Goal: Task Accomplishment & Management: Use online tool/utility

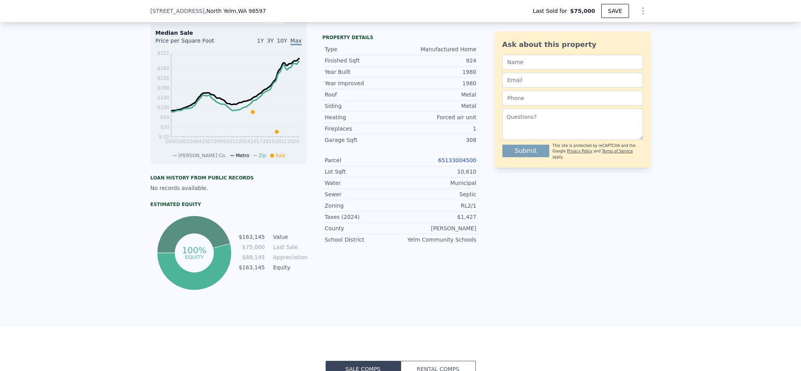
scroll to position [291, 0]
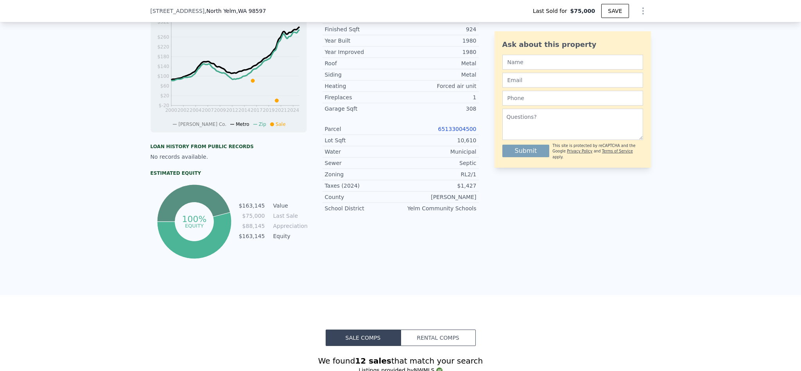
type input "$ 355,000"
type input "$ 249,058"
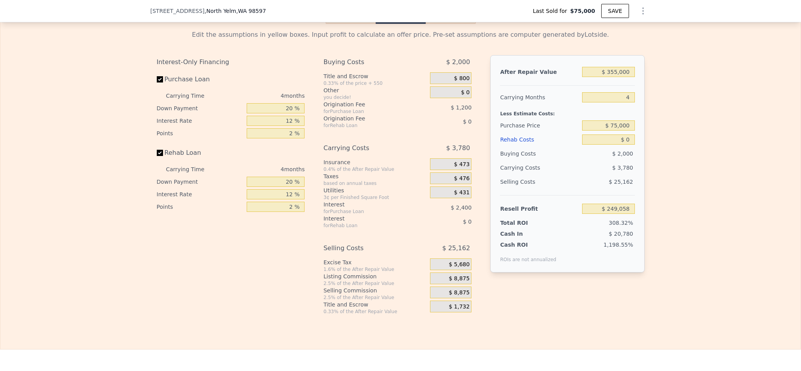
scroll to position [1171, 0]
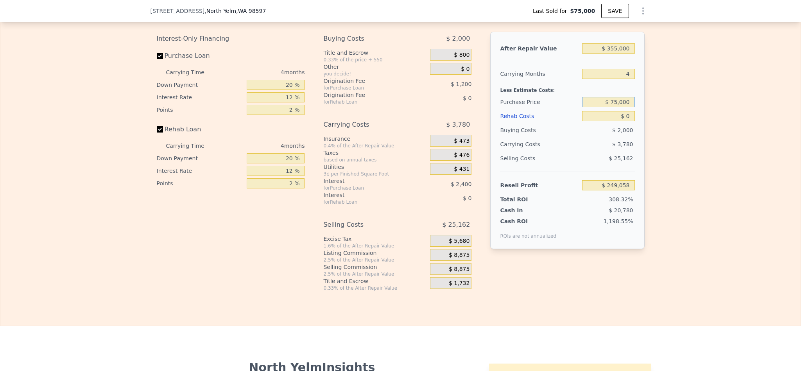
click at [617, 107] on input "$ 75,000" at bounding box center [608, 102] width 52 height 10
type input "$ 125,000"
click at [735, 181] on div "Edit the assumptions in yellow boxes. Input profit to calculate an offer price.…" at bounding box center [400, 145] width 800 height 291
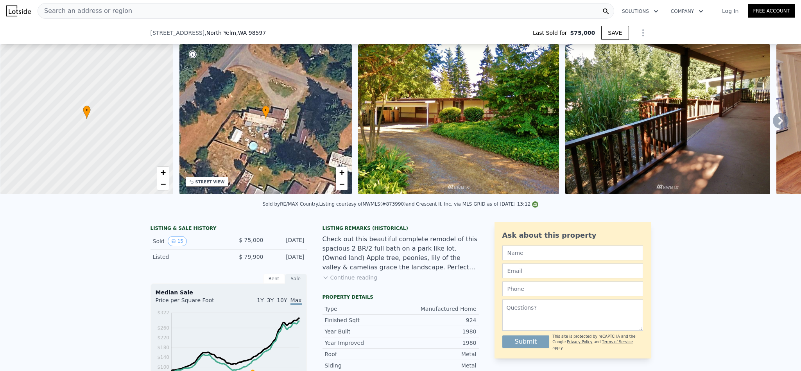
scroll to position [174, 0]
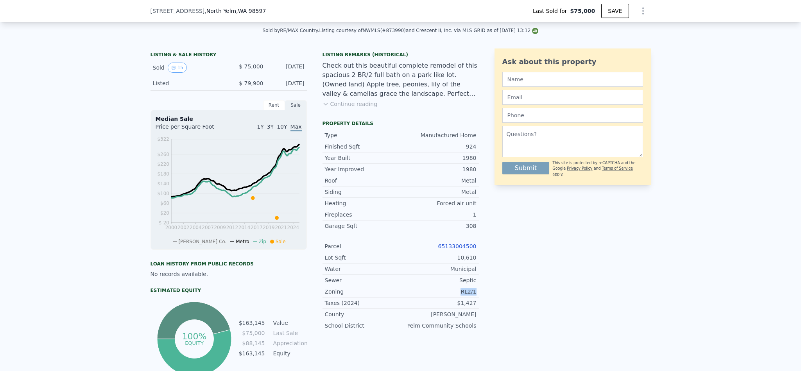
drag, startPoint x: 474, startPoint y: 303, endPoint x: 458, endPoint y: 303, distance: 16.4
click at [458, 303] on div "LISTING & SALE HISTORY Sold 15 $ 75,000 Apr 5, 2016 Listed $ 79,900 Nov 30, 201…" at bounding box center [401, 213] width 500 height 330
copy div "RL2/1"
type input "$ 249,058"
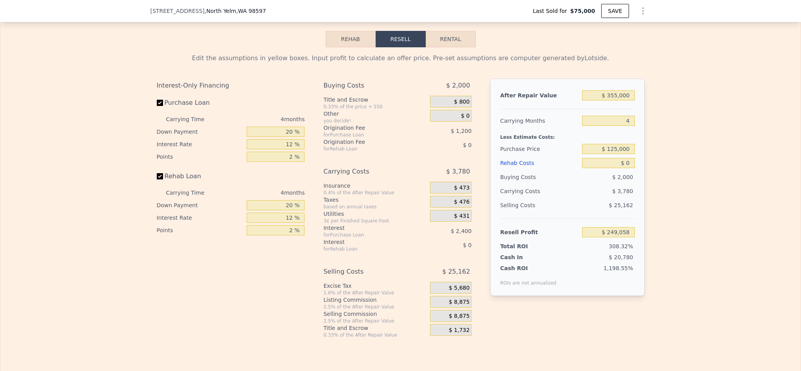
scroll to position [1171, 0]
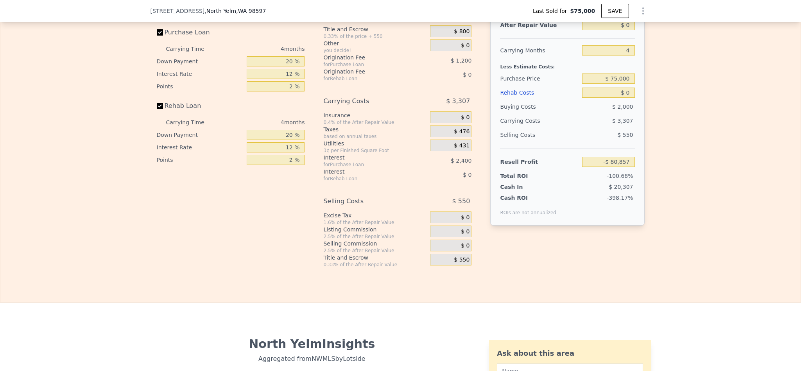
scroll to position [1171, 0]
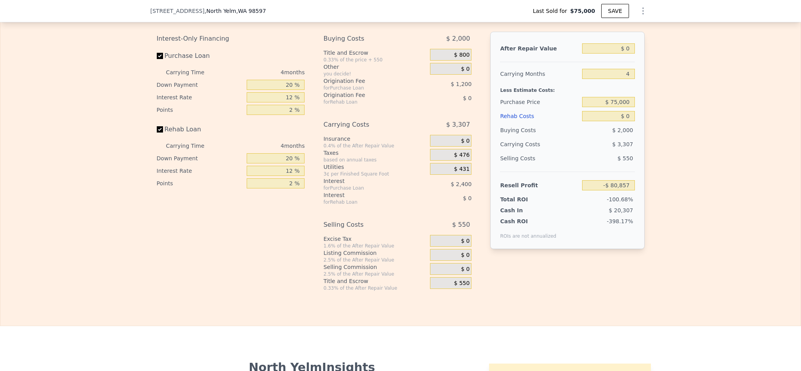
click at [624, 56] on div "$ 0" at bounding box center [608, 48] width 52 height 14
click at [624, 54] on input "$ 0" at bounding box center [608, 48] width 52 height 10
type input "$ 35"
type input "-$ 80,825"
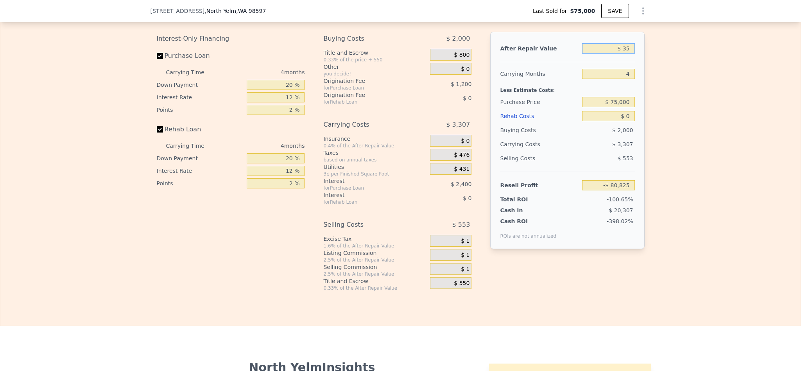
type input "$ 350"
type input "-$ 80,532"
type input "$ 3,500"
type input "-$ 77,606"
type input "$ 350,000"
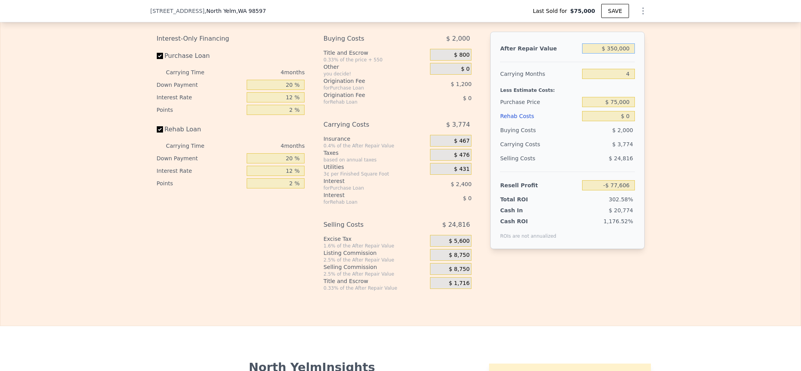
type input "$ 244,410"
type input "$ 350,000"
type input "$ 125,000"
type input "$ 191,844"
type input "$ 5"
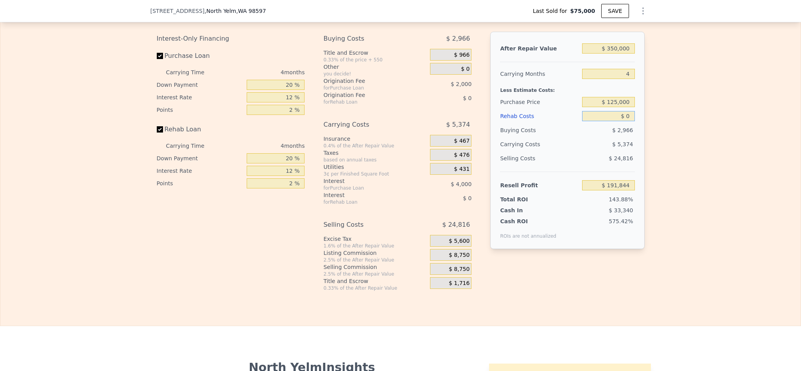
type input "$ 191,839"
type input "$ 50"
type input "$ 191,793"
type input "$ 500"
type input "$ 191,320"
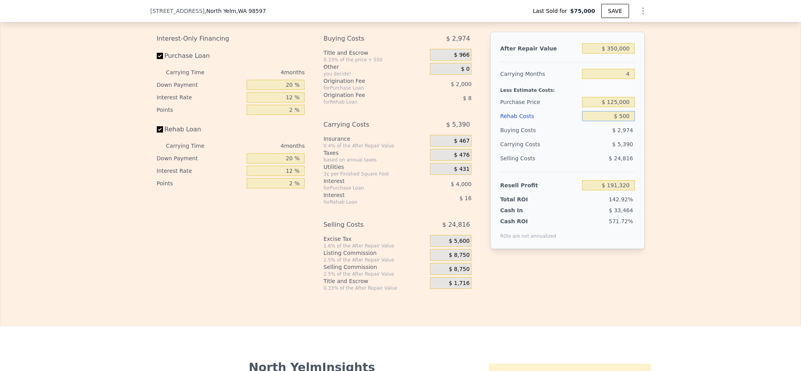
type input "$ 5,000"
type input "$ 186,604"
type input "$ 50,000"
type input "$ 139,444"
type input "$ 50,000"
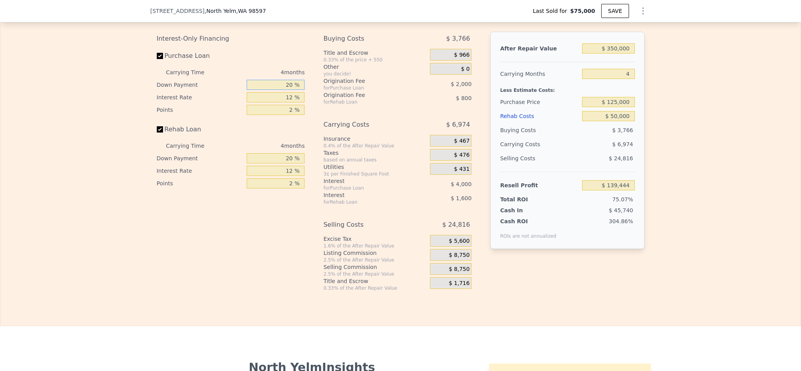
drag, startPoint x: 278, startPoint y: 103, endPoint x: 242, endPoint y: 103, distance: 36.8
click at [247, 90] on input "20 %" at bounding box center [276, 85] width 58 height 10
type input "10 %"
type input "$ 138,694"
type input "1 %"
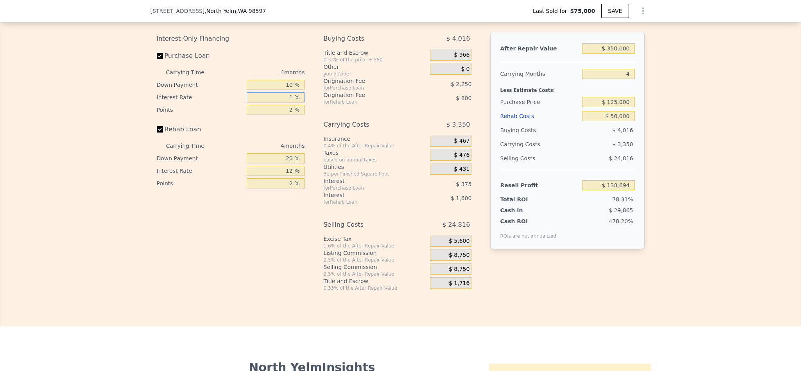
type input "$ 142,818"
type input "10 %"
type input "$ 139,442"
type input "10.5 %"
type input "$ 139,258"
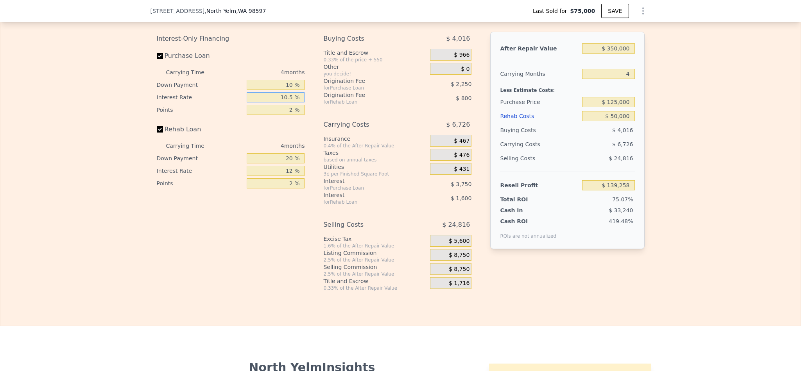
type input "10.5 %"
type input "1 %"
type input "$ 140,383"
type input "1.5 %"
type input "$ 139,820"
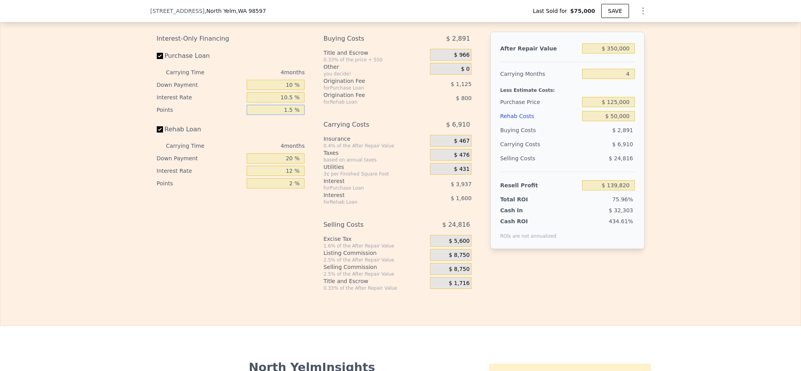
type input "1.5 %"
type input "1 %"
type input "$ 139,250"
type input "10 %"
type input "$ 139,520"
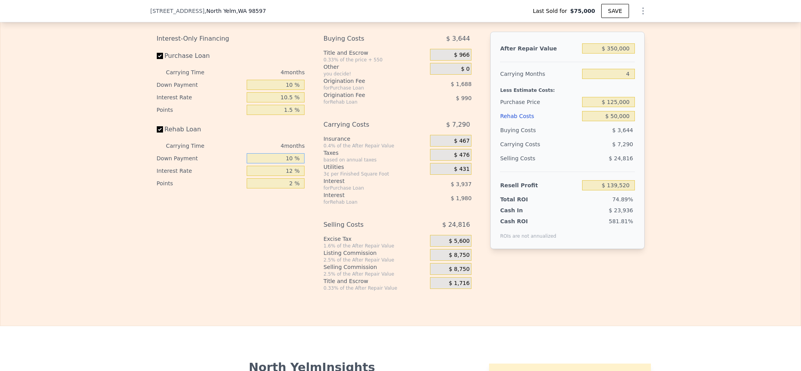
type input "10 %"
type input "1 %"
type input "$ 141,168"
type input "10 %"
type input "$ 139,820"
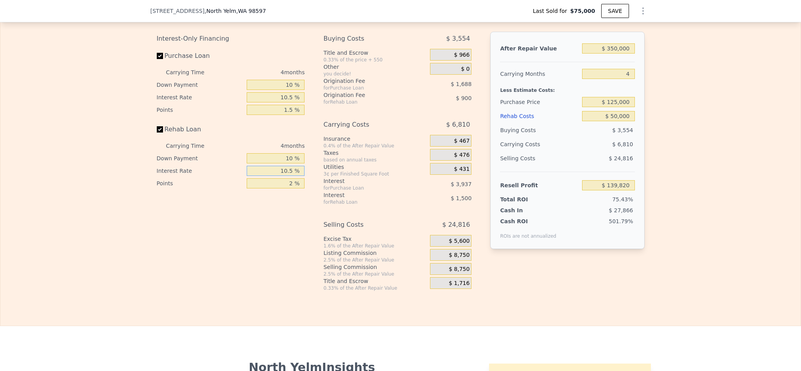
type input "10.5 %"
type input "$ 139,744"
type input "1 %"
type input "$ 140,194"
type input "1.5 %"
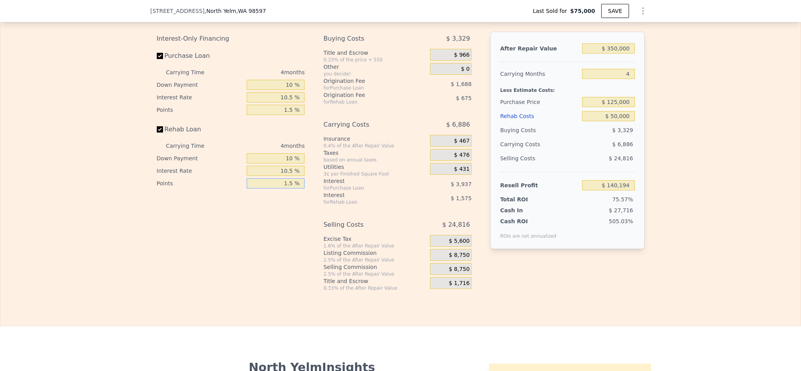
type input "$ 139,969"
type input "1.5 %"
click at [457, 245] on span "$ 5,600" at bounding box center [459, 241] width 21 height 7
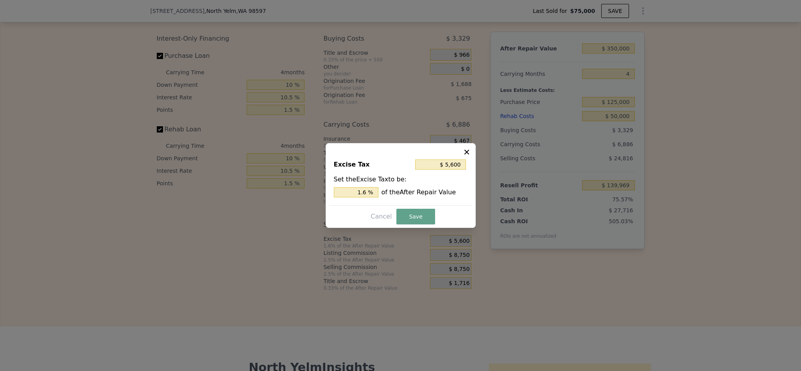
click at [457, 278] on div at bounding box center [400, 185] width 801 height 371
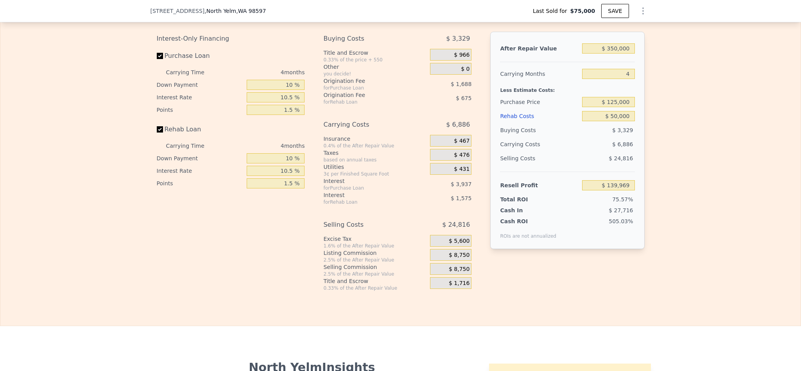
click at [455, 259] on span "$ 8,750" at bounding box center [459, 255] width 21 height 7
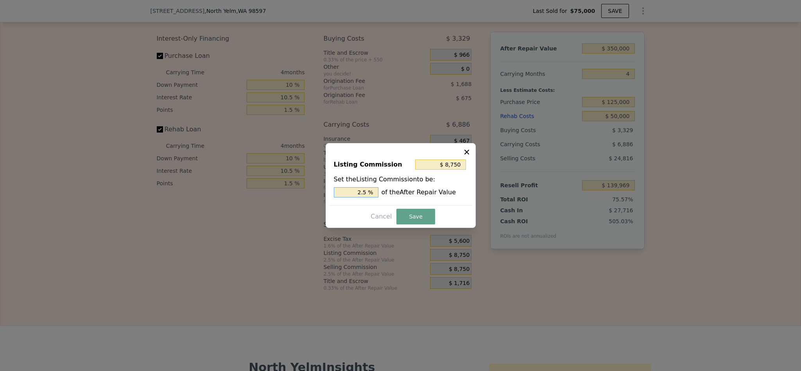
drag, startPoint x: 362, startPoint y: 191, endPoint x: 334, endPoint y: 191, distance: 27.4
click at [338, 191] on input "2.5 %" at bounding box center [356, 192] width 45 height 10
type input "$ 5,250"
type input "1.5 %"
click at [418, 217] on button "Save" at bounding box center [415, 217] width 38 height 16
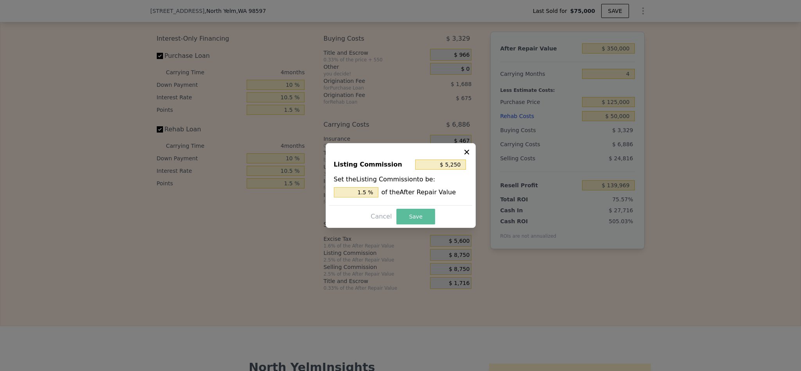
type input "$ 143,469"
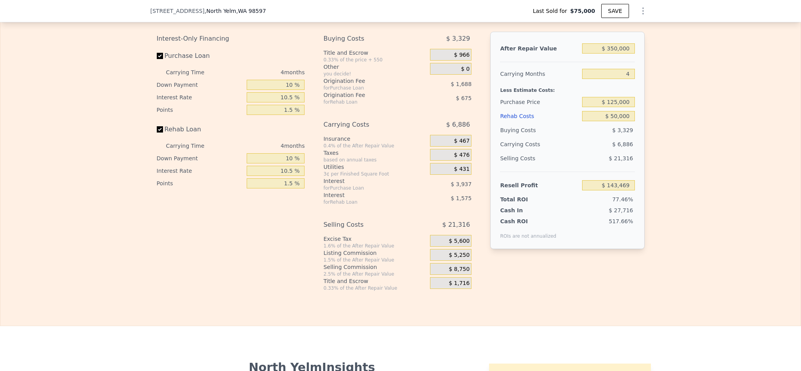
click at [552, 279] on div "After Repair Value $ 350,000 Carrying Months 4 Less Estimate Costs: Purchase Pr…" at bounding box center [567, 155] width 154 height 247
type input "$ 355,000"
type input "$ 0"
type input "$ 249,058"
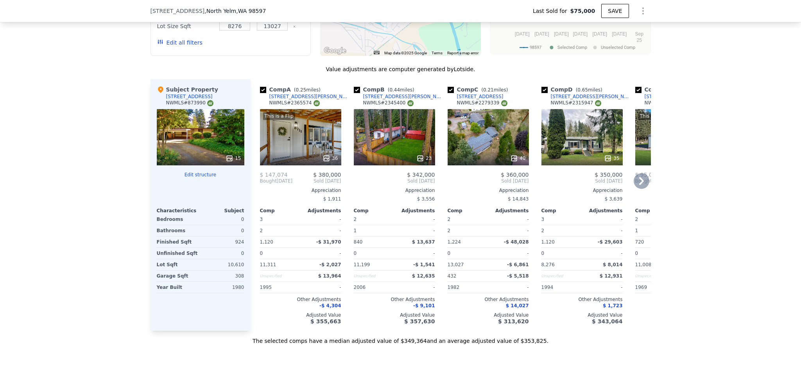
scroll to position [760, 0]
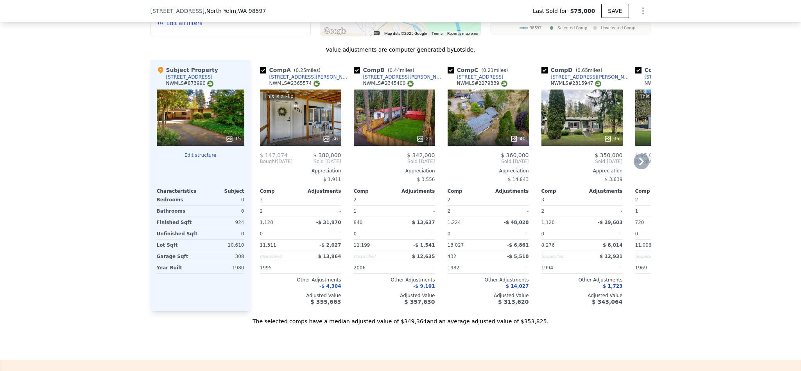
click at [289, 133] on div "This is a Flip 36" at bounding box center [300, 118] width 81 height 56
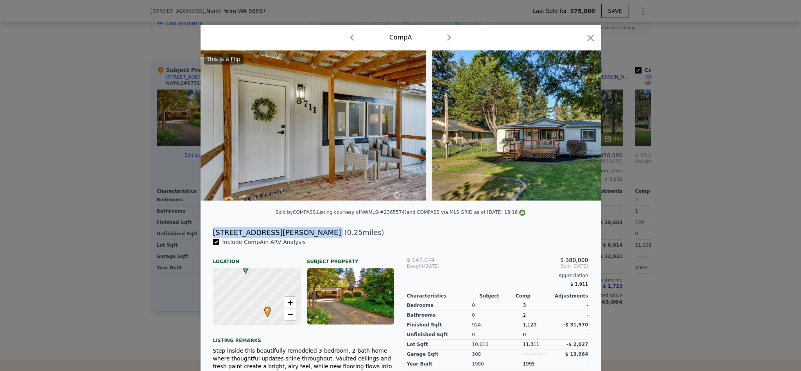
drag, startPoint x: 268, startPoint y: 244, endPoint x: 209, endPoint y: 242, distance: 59.1
click at [209, 238] on div "8711 Mariana Ct SE ( 0.25 miles)" at bounding box center [401, 232] width 388 height 11
copy div "8711 Mariana Ct SE"
drag, startPoint x: 586, startPoint y: 39, endPoint x: 490, endPoint y: 200, distance: 187.3
click at [586, 39] on icon "button" at bounding box center [590, 37] width 11 height 11
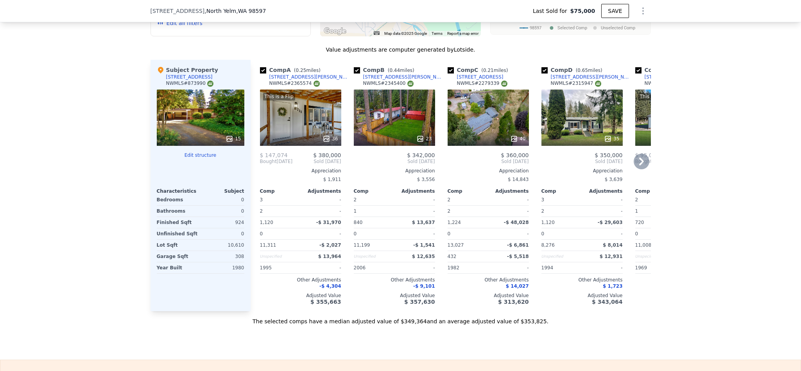
click at [393, 117] on div "23" at bounding box center [394, 118] width 81 height 56
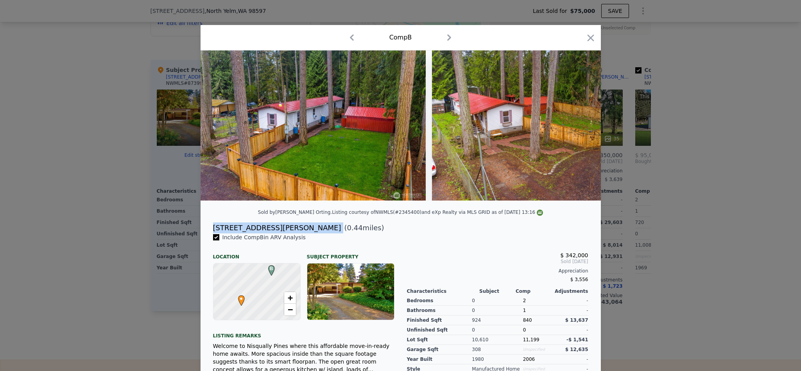
drag, startPoint x: 269, startPoint y: 238, endPoint x: 204, endPoint y: 237, distance: 64.5
click at [207, 233] on div "17311 Heather Ln SE ( 0.44 miles)" at bounding box center [401, 227] width 388 height 11
copy div "17311 Heather Ln SE"
drag, startPoint x: 583, startPoint y: 36, endPoint x: 579, endPoint y: 292, distance: 256.9
click at [587, 36] on icon "button" at bounding box center [590, 37] width 7 height 7
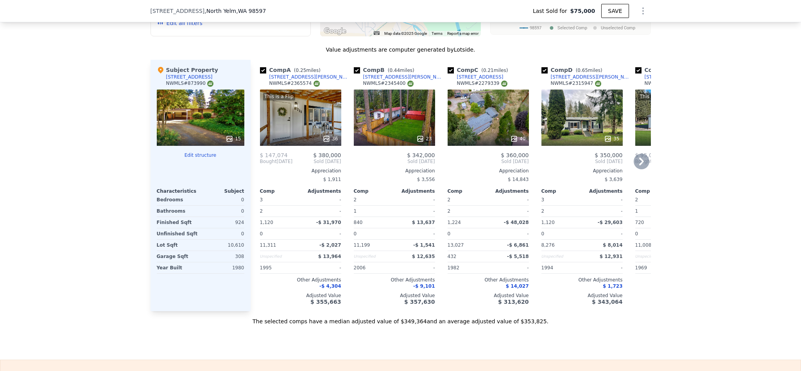
click at [572, 143] on div "35" at bounding box center [582, 139] width 75 height 8
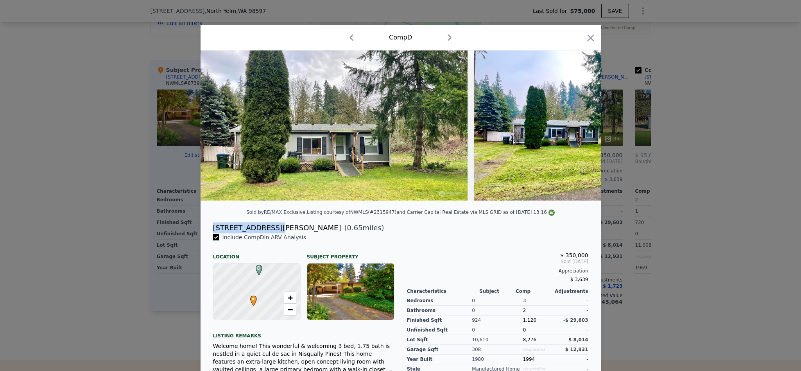
drag, startPoint x: 267, startPoint y: 237, endPoint x: 209, endPoint y: 239, distance: 57.5
click at [213, 233] on div "8310 Daphne Ct SE" at bounding box center [277, 227] width 128 height 11
copy div "8310 Daphne Ct SE"
click at [591, 44] on div at bounding box center [590, 39] width 11 height 14
click at [588, 42] on icon "button" at bounding box center [590, 37] width 11 height 11
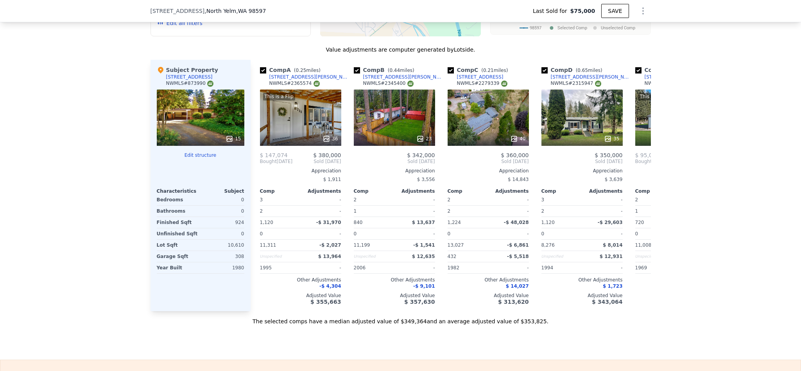
scroll to position [0, 104]
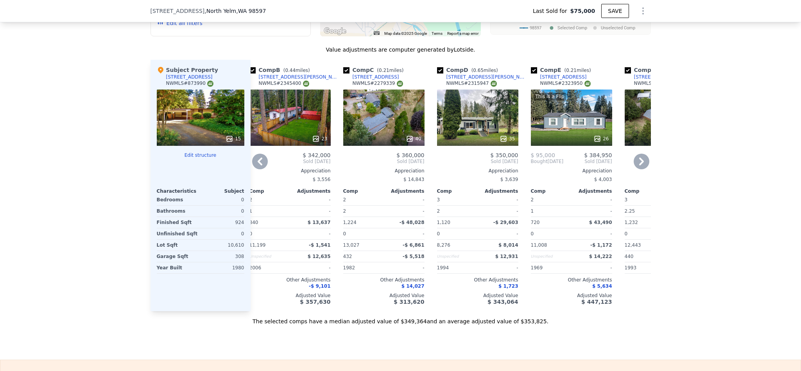
click at [572, 127] on div "This is a Flip 26" at bounding box center [571, 118] width 81 height 56
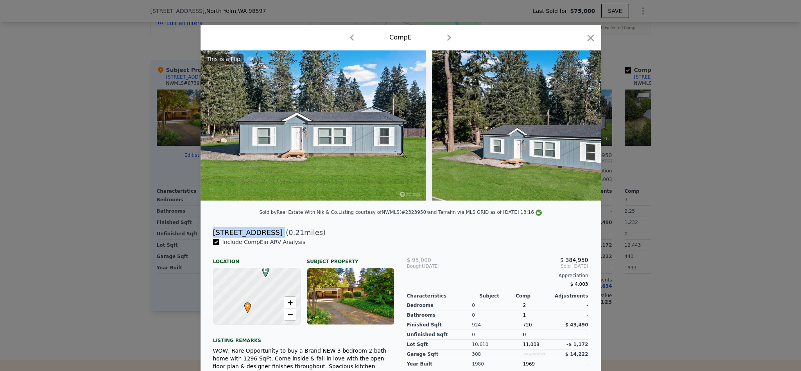
drag, startPoint x: 274, startPoint y: 244, endPoint x: 206, endPoint y: 246, distance: 67.3
click at [207, 238] on div "8706 Foxglove Ct SE ( 0.21 miles)" at bounding box center [401, 232] width 388 height 11
copy div "8706 Foxglove Ct SE"
click at [586, 40] on icon "button" at bounding box center [590, 37] width 11 height 11
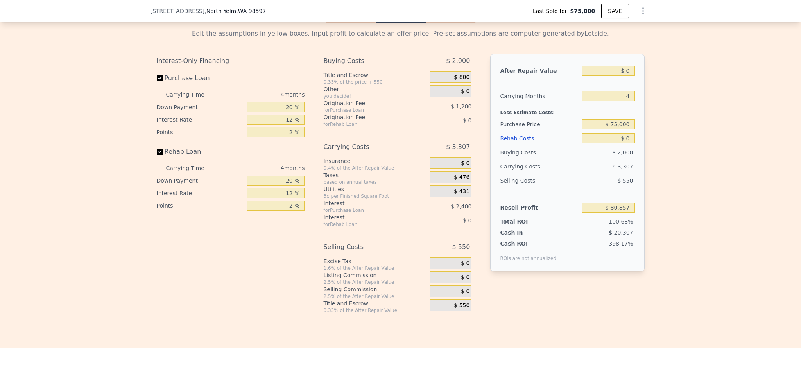
scroll to position [1171, 0]
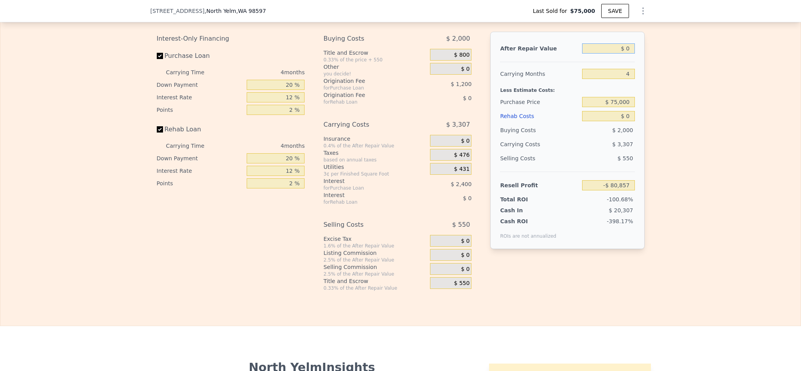
click at [620, 54] on input "$ 0" at bounding box center [608, 48] width 52 height 10
drag, startPoint x: 626, startPoint y: 65, endPoint x: 621, endPoint y: 67, distance: 5.8
click at [621, 54] on input "$ 0" at bounding box center [608, 48] width 52 height 10
type input "$ 50"
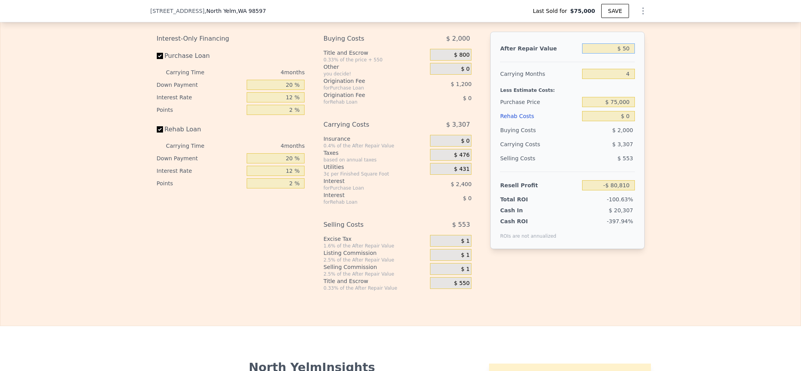
type input "-$ 80,810"
type input "$ 500"
type input "-$ 80,394"
type input "$ 5,000"
type input "-$ 76,211"
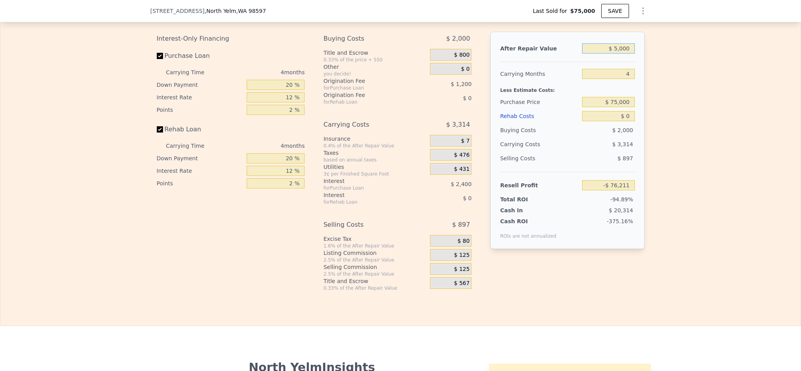
type input "$ 50,000"
type input "-$ 34,391"
click at [613, 54] on input "$ 50,000" at bounding box center [608, 48] width 52 height 10
type input "$ 3"
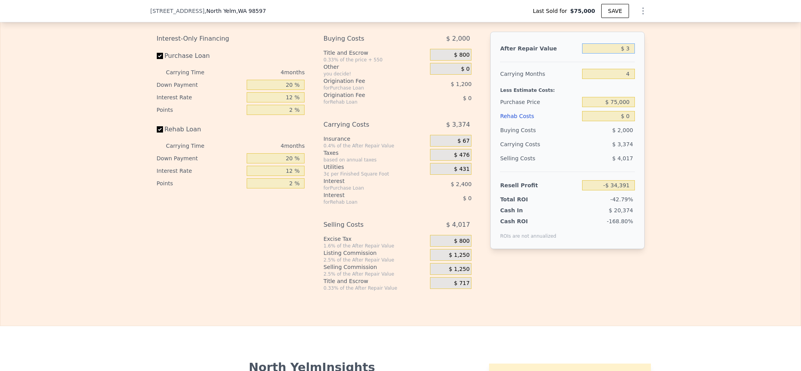
type input "-$ 80,854"
type input "$ 35"
type input "-$ 80,825"
type input "$ 350"
type input "-$ 80,532"
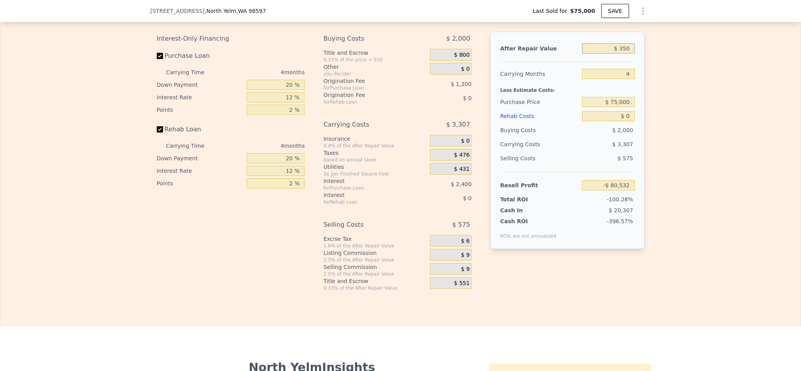
type input "$ 3,500"
type input "-$ 77,606"
type input "$ 35,000"
type input "-$ 48,331"
type input "$ 350,000"
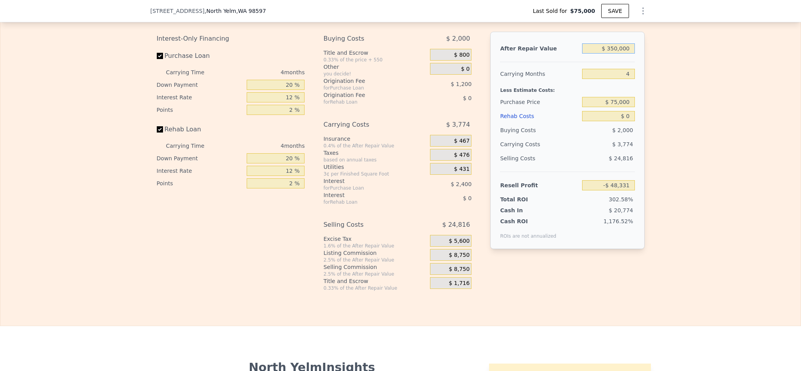
type input "$ 244,410"
type input "$ 350,000"
type input "$ 150,000"
type input "$ 165,560"
type input "$ 5"
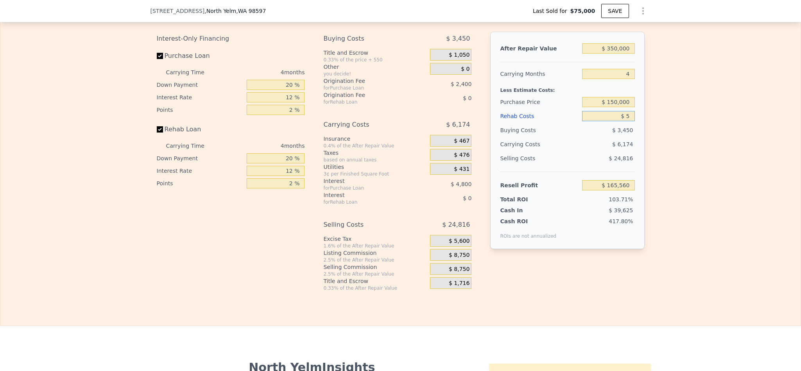
type input "$ 165,555"
type input "$ 50"
type input "$ 165,509"
type input "$ 500"
type input "$ 165,036"
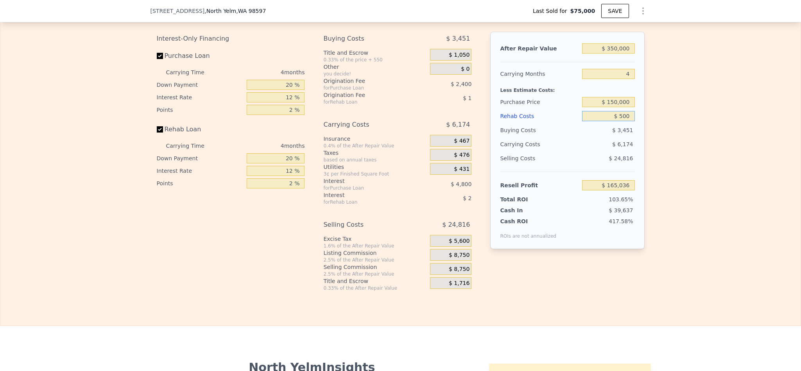
type input "$ 5,000"
type input "$ 160,320"
type input "$ 50,000"
type input "$ 113,160"
type input "$ 50,000"
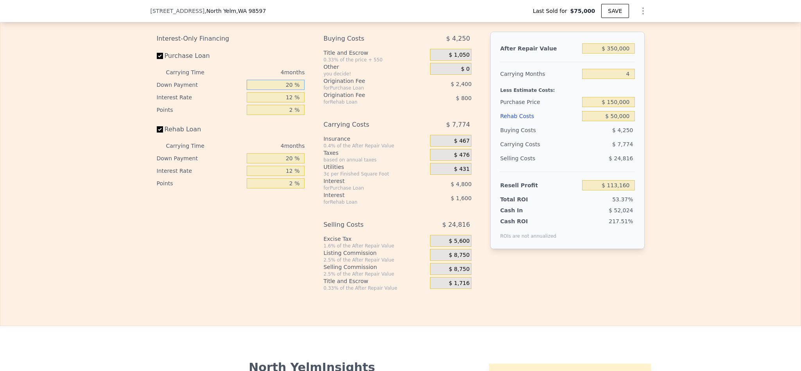
drag, startPoint x: 285, startPoint y: 103, endPoint x: 267, endPoint y: 106, distance: 18.2
click at [267, 90] on input "20 %" at bounding box center [276, 85] width 58 height 10
type input "10 %"
type input "$ 112,260"
type input "1 %"
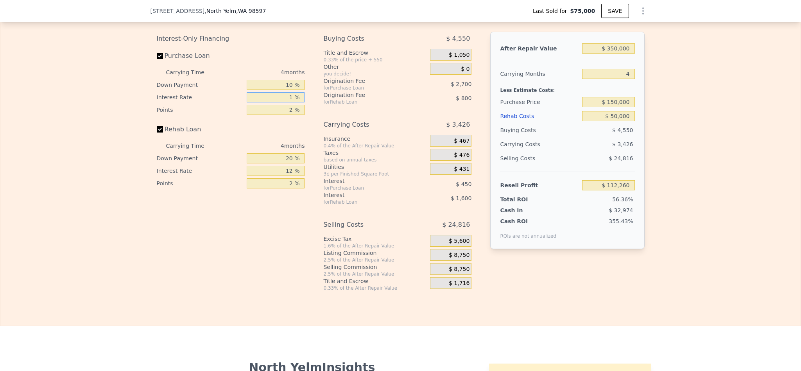
type input "$ 117,208"
type input "10 %"
type input "$ 113,160"
type input "10.5 %"
type input "$ 112,936"
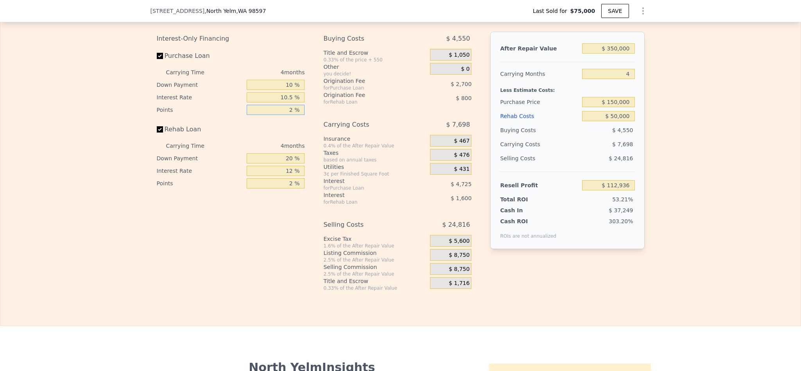
type input "1 %"
type input "$ 114,286"
type input "1.5 %"
type input "$ 113,611"
type input "1 %"
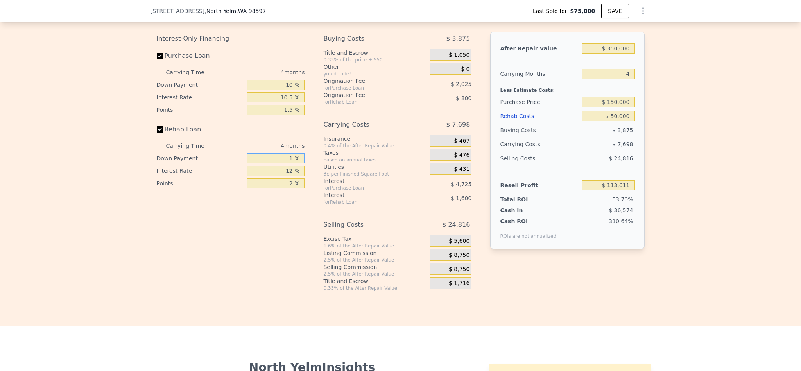
type input "$ 113,041"
type input "10 %"
type input "$ 113,311"
type input "10 %"
type input "1 %"
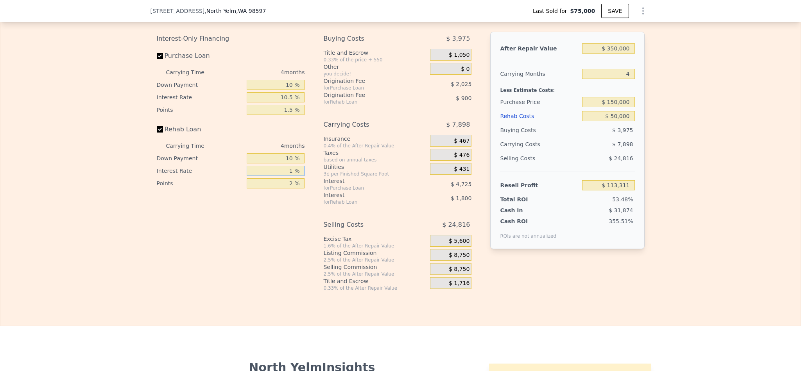
type input "$ 114,959"
type input "10 %"
type input "$ 113,611"
type input "10.5 %"
type input "$ 113,535"
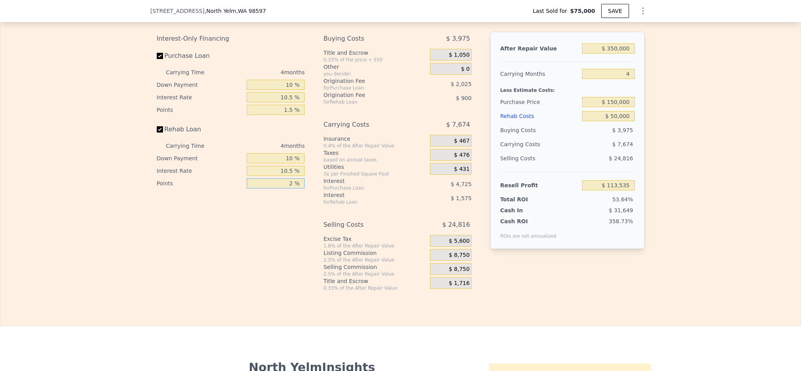
type input "1 %"
type input "$ 113,985"
type input "1.5 %"
type input "$ 113,760"
type input "1.5 %"
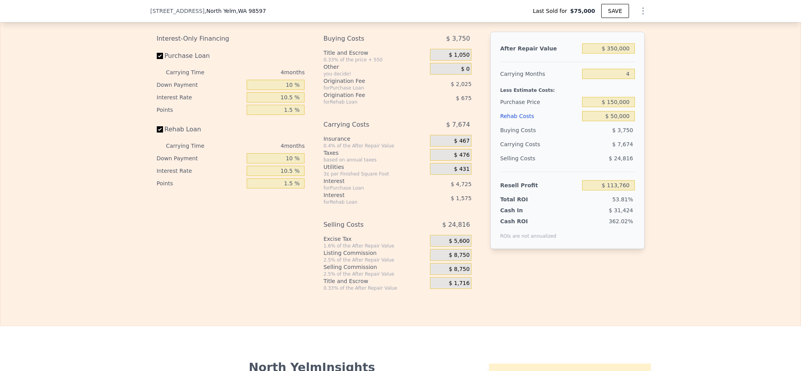
click at [456, 259] on span "$ 8,750" at bounding box center [459, 255] width 21 height 7
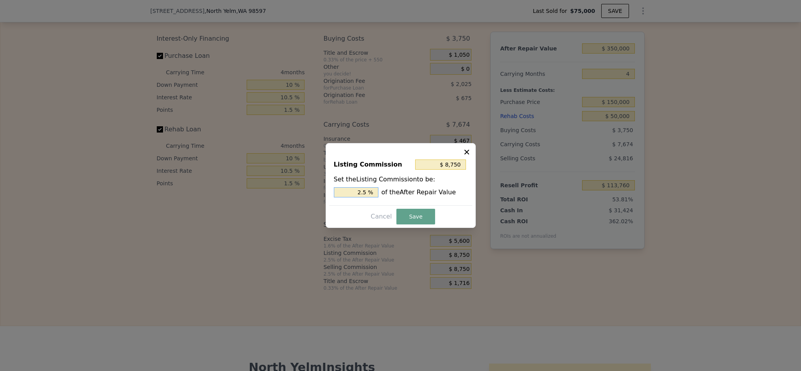
drag, startPoint x: 363, startPoint y: 192, endPoint x: 338, endPoint y: 192, distance: 25.0
click at [338, 192] on input "2.5 %" at bounding box center [356, 192] width 45 height 10
type input "$ 5,250"
type input "1.5 %"
click at [411, 214] on button "Save" at bounding box center [415, 217] width 38 height 16
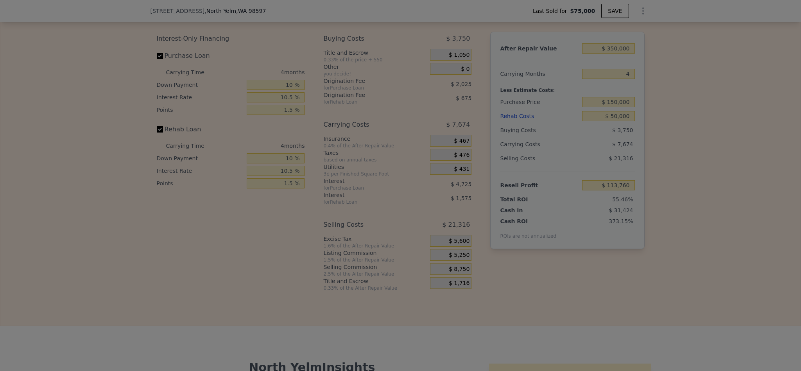
type input "$ 117,260"
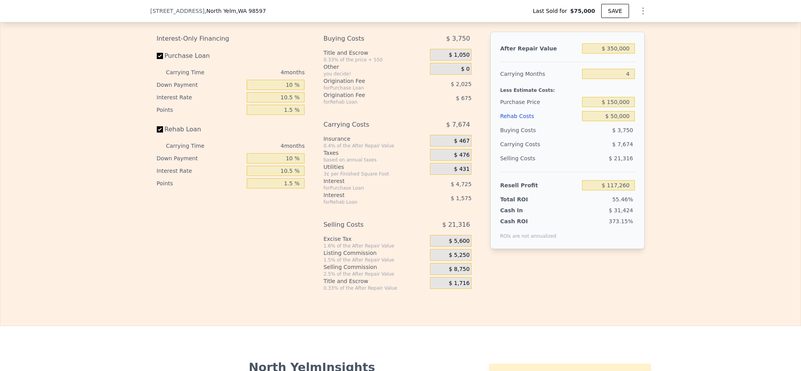
click at [700, 204] on div "Edit the assumptions in yellow boxes. Input profit to calculate an offer price.…" at bounding box center [400, 145] width 800 height 291
type input "$ 355,000"
type input "$ 0"
type input "$ 249,058"
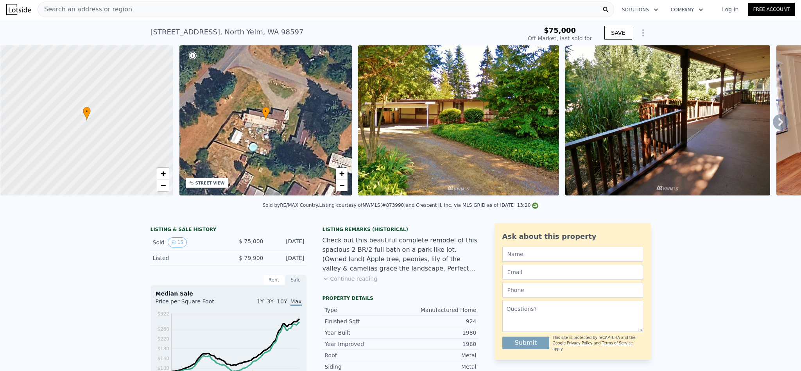
scroll to position [0, 0]
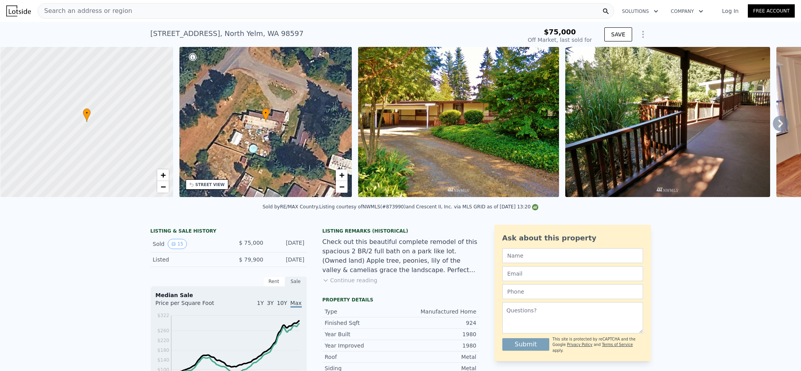
click at [222, 14] on div "Search an address or region" at bounding box center [326, 11] width 577 height 16
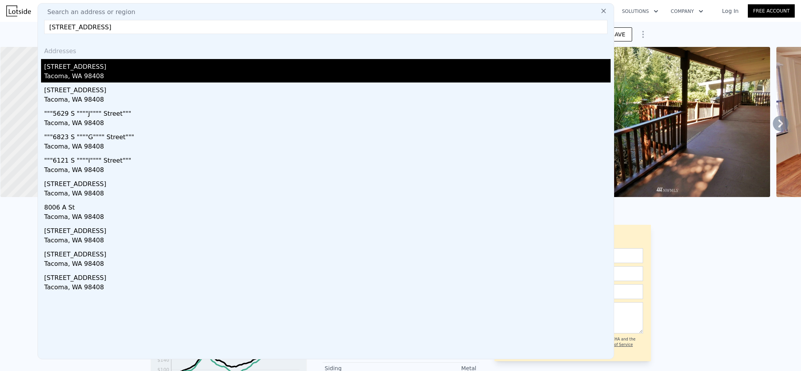
type input "7459 A St, Tacoma, WA, 98408"
click at [111, 73] on div "Tacoma, WA 98408" at bounding box center [327, 77] width 567 height 11
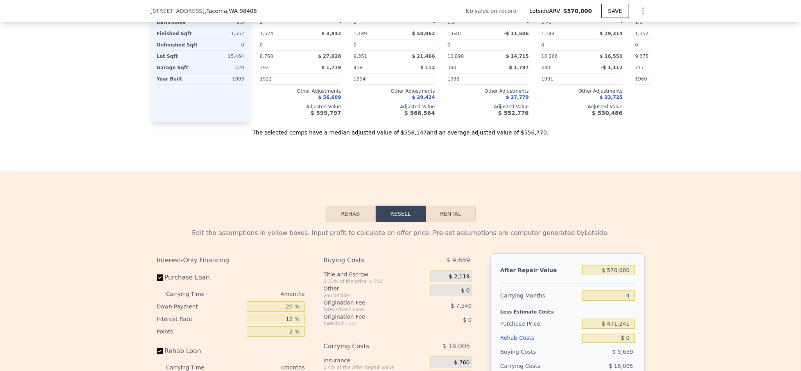
scroll to position [1229, 0]
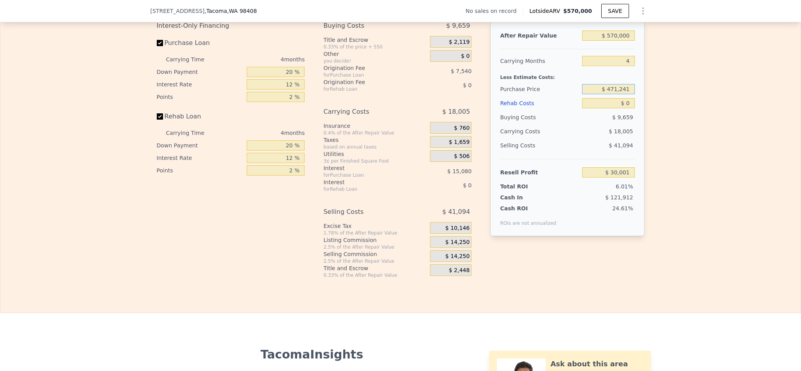
click at [616, 94] on input "$ 471,241" at bounding box center [608, 89] width 52 height 10
type input "$ 390,000"
type input "$ 115,412"
type input "$ 6"
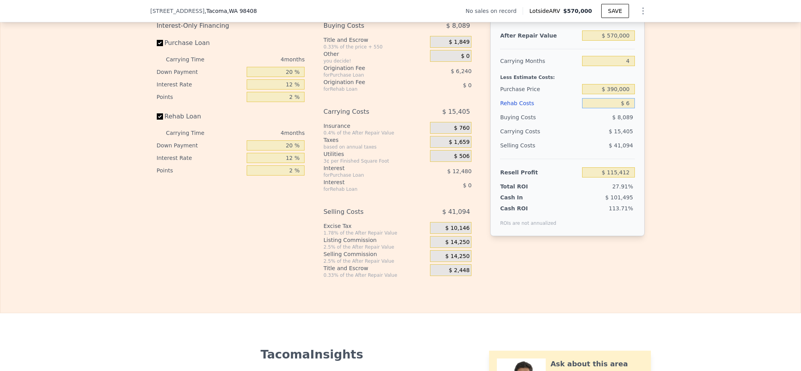
type input "$ 115,406"
type input "$ 60"
type input "$ 115,351"
type input "$ 600"
type input "$ 114,782"
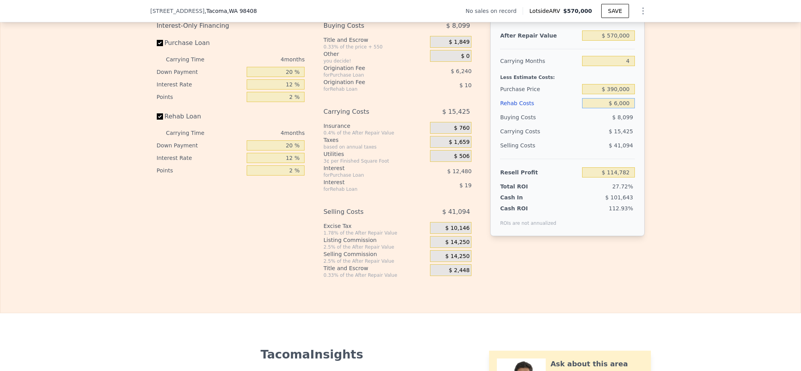
type input "$ 60,000"
type input "$ 52,532"
type input "$ 60,000"
click at [696, 130] on div "Edit the assumptions in yellow boxes. Input profit to calculate an offer price.…" at bounding box center [400, 132] width 800 height 291
drag, startPoint x: 285, startPoint y: 97, endPoint x: 240, endPoint y: 99, distance: 45.0
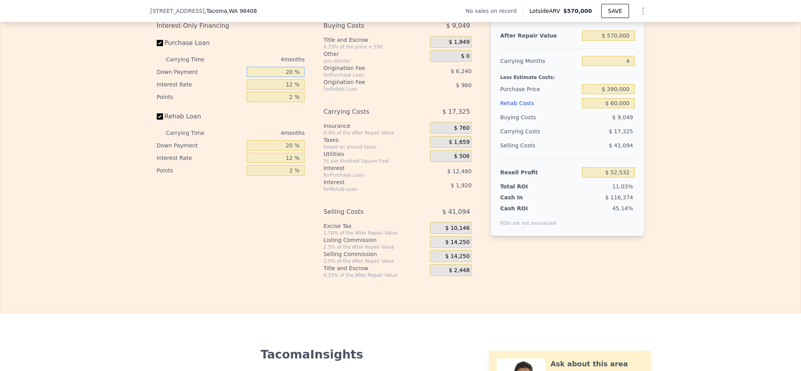
click at [240, 78] on div "Down Payment 20 %" at bounding box center [231, 72] width 148 height 13
type input "10 %"
type input "$ 50,192"
type input "10 %"
type input "1 %"
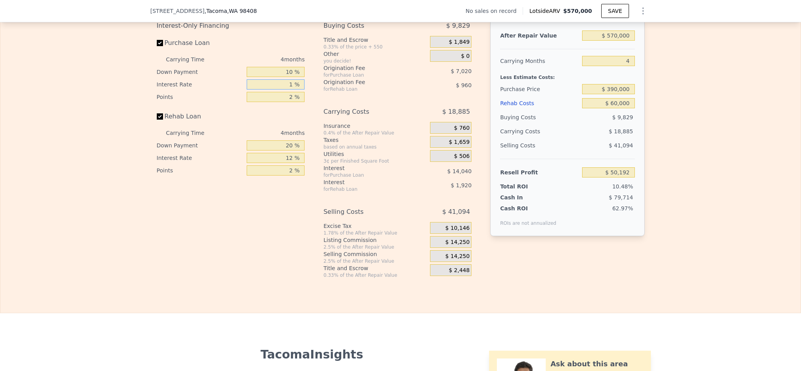
type input "$ 63,060"
type input "10 %"
type input "$ 52,532"
type input "10.5 %"
type input "$ 51,948"
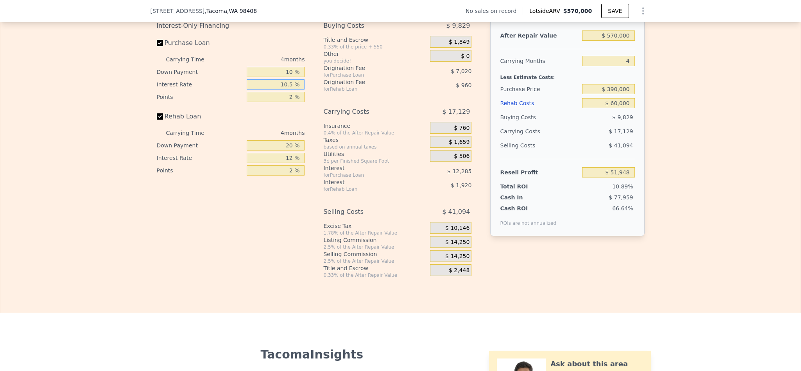
type input "10.5 %"
type input "1 %"
type input "$ 55,458"
type input "1.5 %"
type input "$ 53,703"
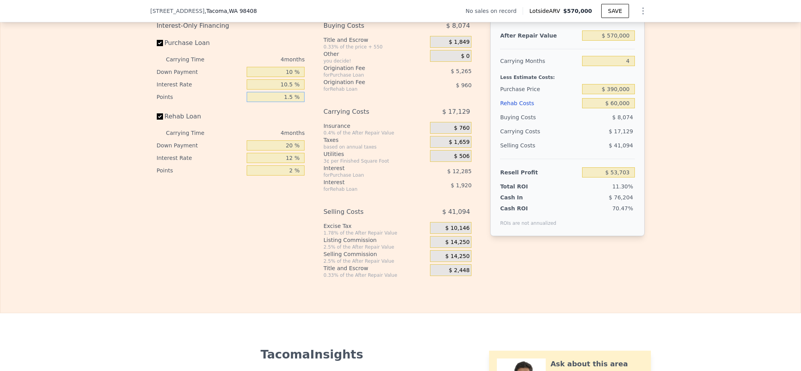
type input "1.5 %"
type input "1 %"
type input "$ 53,019"
type input "10 %"
type input "$ 53,343"
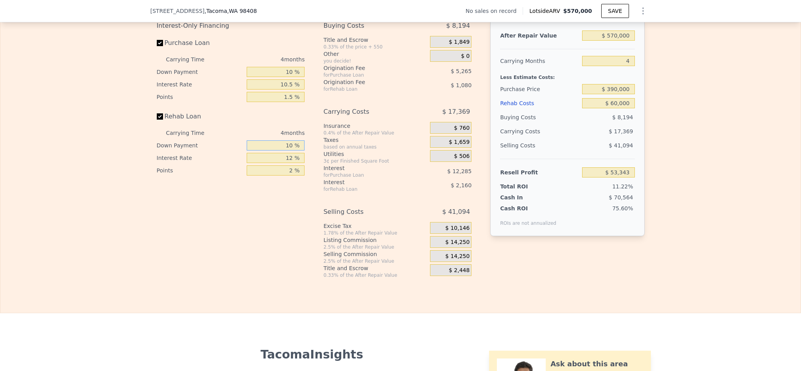
type input "10 %"
type input "1 %"
type input "$ 55,323"
type input "10 %"
type input "$ 53,703"
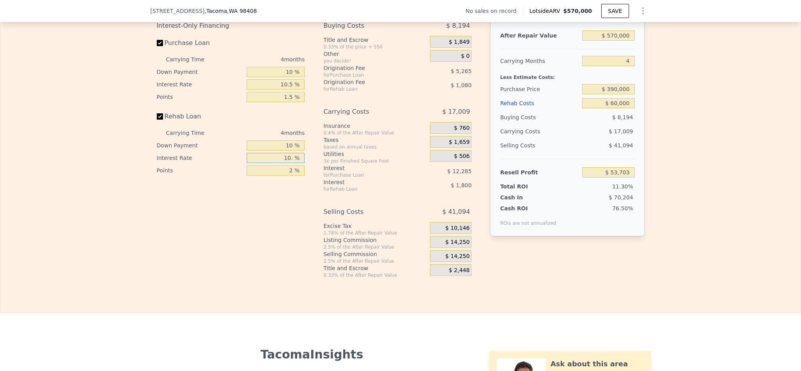
type input "10.5 %"
type input "$ 53,615"
type input "1 %"
type input "$ 54,155"
type input "1.5 %"
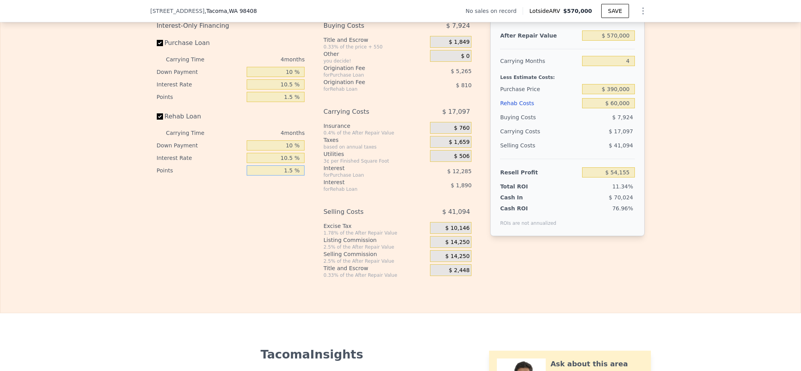
type input "$ 53,885"
type input "1.5 %"
click at [456, 246] on span "$ 14,250" at bounding box center [457, 242] width 24 height 7
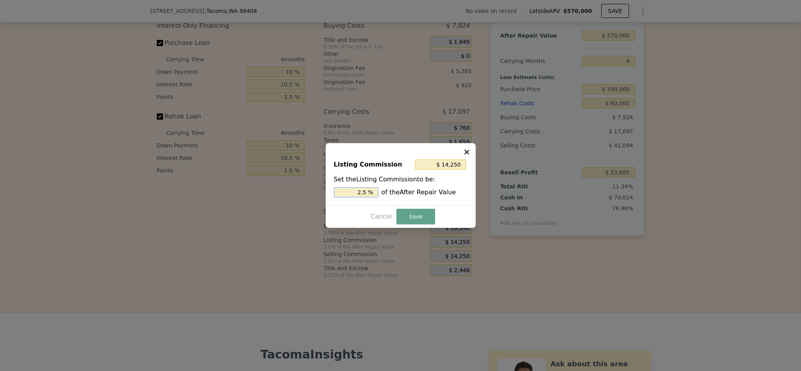
drag, startPoint x: 362, startPoint y: 194, endPoint x: 328, endPoint y: 194, distance: 34.8
click at [329, 194] on div "Listing Commission $ 14,250 Set the Listing Commission to be: 2.5 % of the Afte…" at bounding box center [400, 179] width 143 height 52
type input "$ 8,550"
type input "1.5 %"
click at [411, 219] on button "Save" at bounding box center [415, 217] width 38 height 16
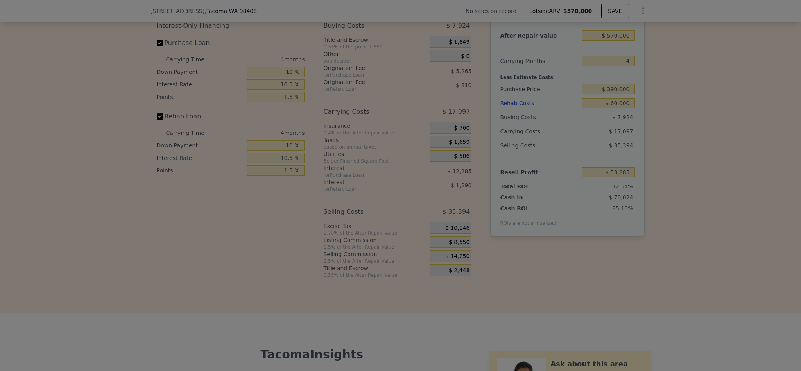
type input "$ 59,585"
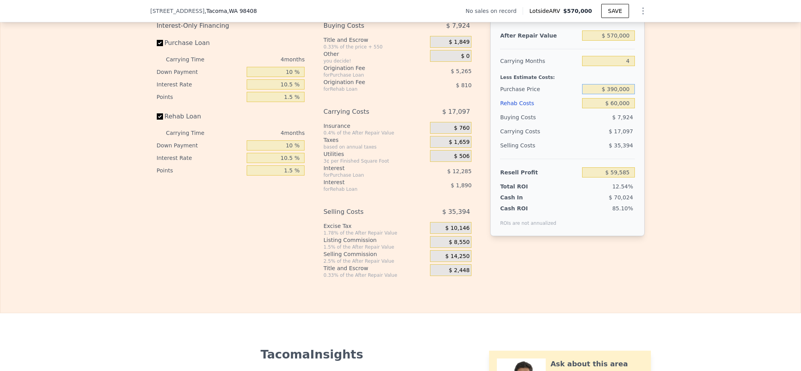
click at [612, 94] on input "$ 390,000" at bounding box center [608, 89] width 52 height 10
type input "$ 400,000"
click at [692, 161] on div "Edit the assumptions in yellow boxes. Input profit to calculate an offer price.…" at bounding box center [400, 132] width 800 height 291
type input "$ 49,101"
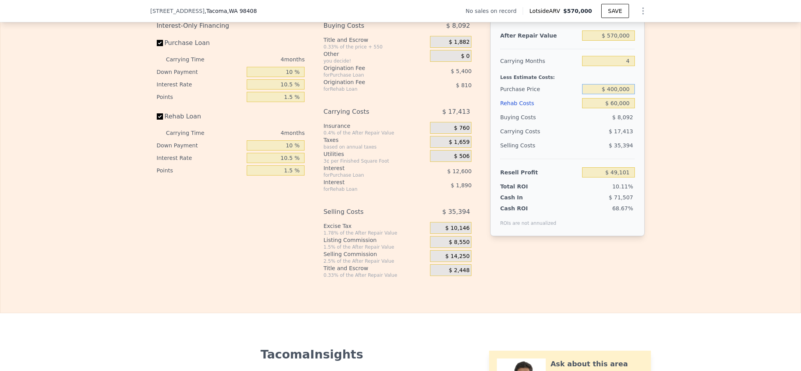
click at [609, 94] on input "$ 400,000" at bounding box center [608, 89] width 52 height 10
type input "$ 390,000"
click at [686, 223] on div "Edit the assumptions in yellow boxes. Input profit to calculate an offer price.…" at bounding box center [400, 132] width 800 height 291
type input "$ 59,585"
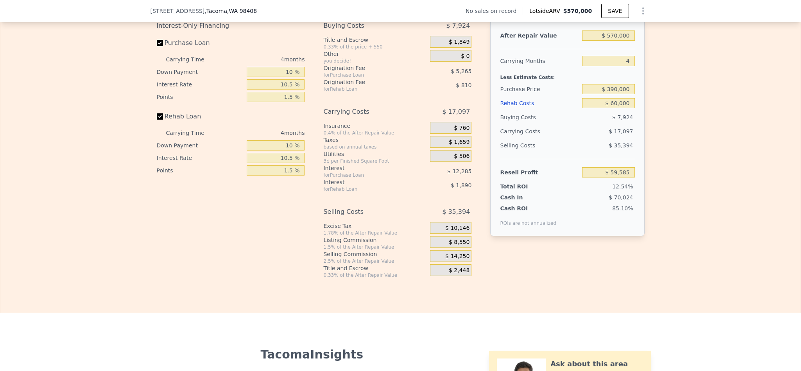
click at [694, 243] on div "Edit the assumptions in yellow boxes. Input profit to calculate an offer price.…" at bounding box center [400, 132] width 800 height 291
click at [764, 170] on div "Edit the assumptions in yellow boxes. Input profit to calculate an offer price.…" at bounding box center [400, 132] width 800 height 291
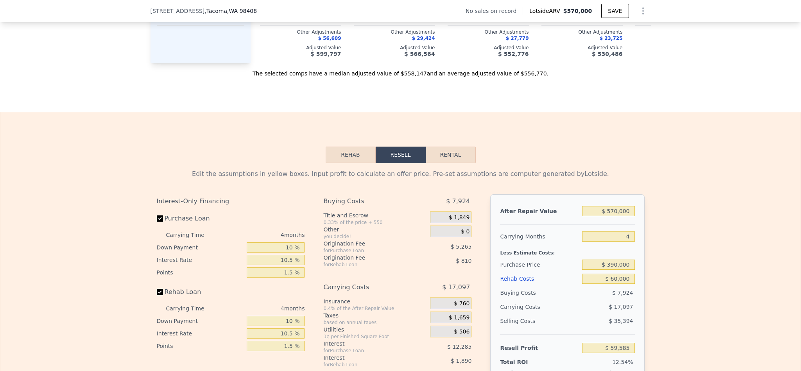
scroll to position [1053, 0]
type input "$ 0"
type input "$ 30,001"
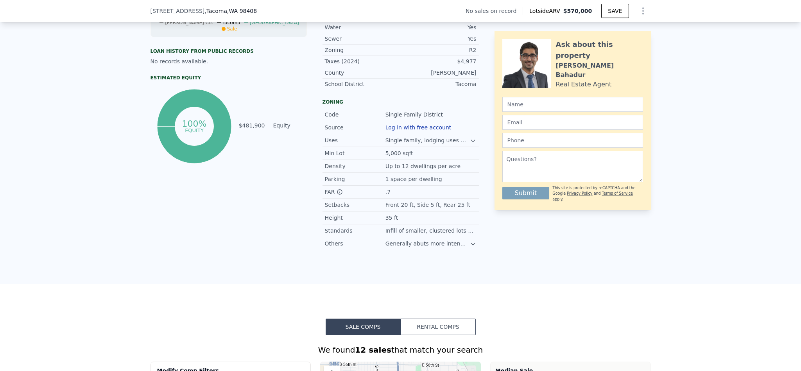
scroll to position [350, 0]
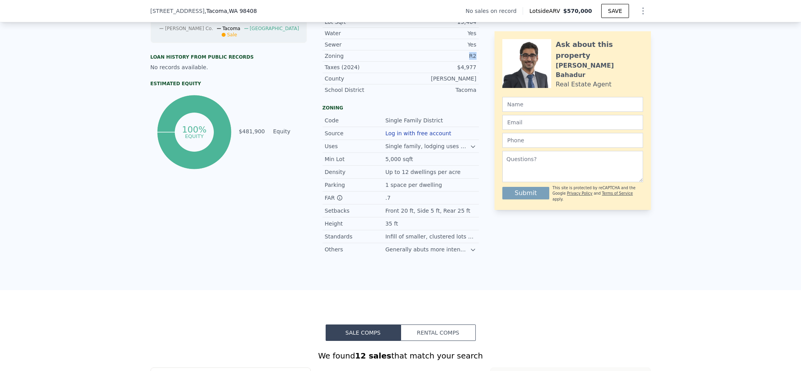
drag, startPoint x: 477, startPoint y: 67, endPoint x: 460, endPoint y: 67, distance: 16.4
click at [460, 67] on div "LISTING & SALE HISTORY No sales history record for this property. Rent Sale Ren…" at bounding box center [401, 57] width 500 height 397
copy div "R2"
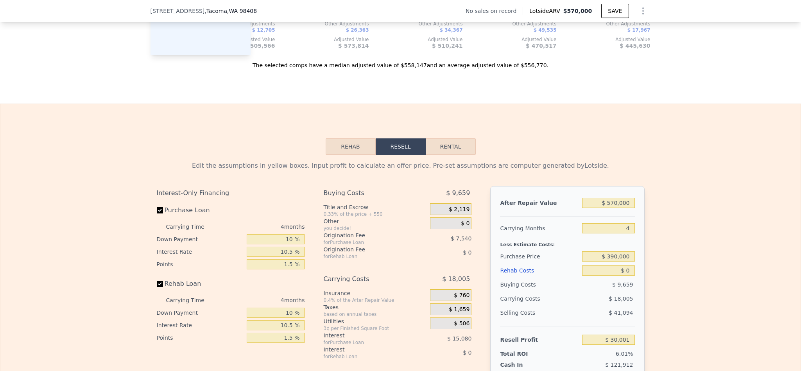
scroll to position [1053, 0]
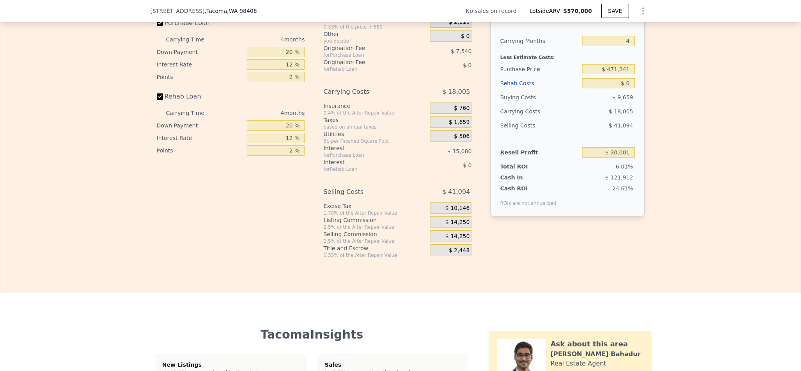
scroll to position [1229, 0]
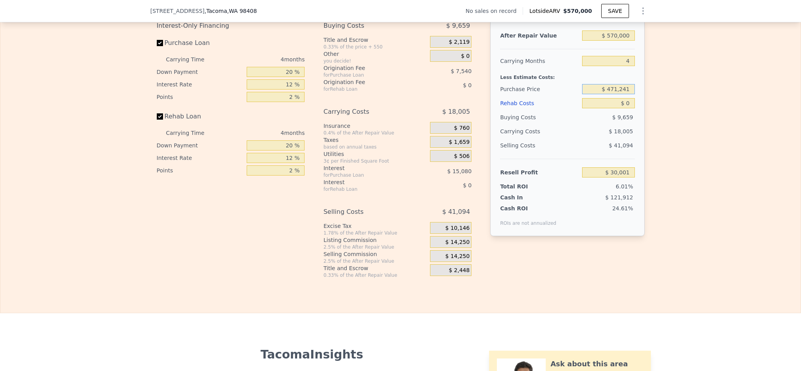
click at [612, 94] on input "$ 471,241" at bounding box center [608, 89] width 52 height 10
type input "$ 4,712,410,000"
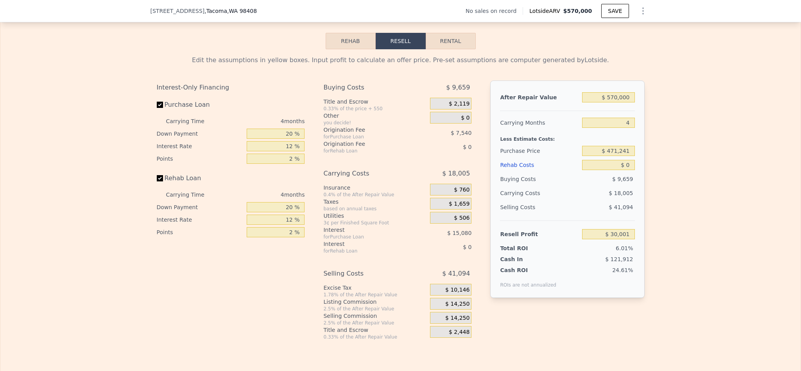
scroll to position [1229, 0]
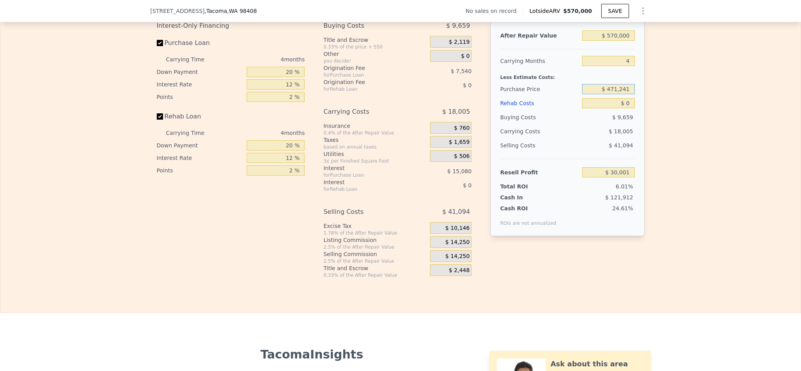
click at [617, 94] on input "$ 471,241" at bounding box center [608, 89] width 52 height 10
type input "$ 390,000"
type input "$ 115,412"
type input "$ 6"
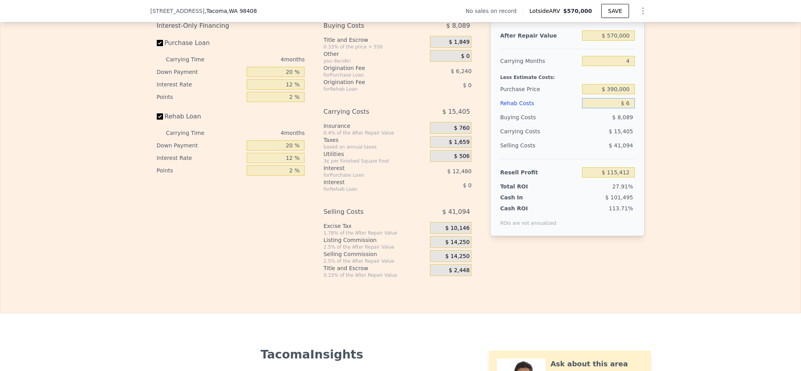
type input "$ 115,406"
type input "$ 60"
type input "$ 115,351"
type input "$ 600"
type input "$ 114,782"
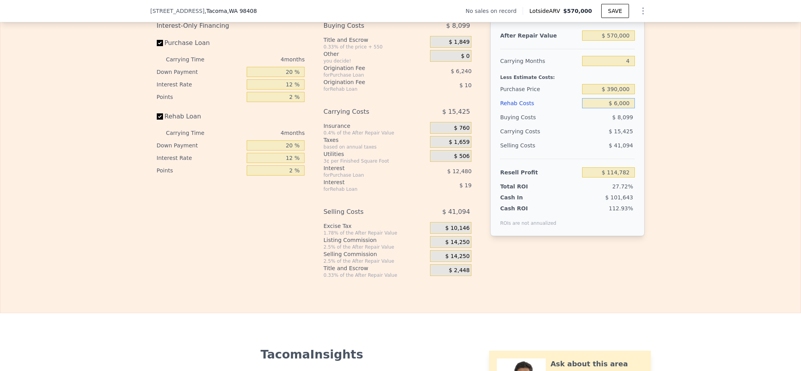
type input "$ 60,000"
type input "$ 52,532"
type input "$ 60,000"
drag, startPoint x: 289, startPoint y: 96, endPoint x: 266, endPoint y: 96, distance: 22.3
click at [266, 77] on input "20 %" at bounding box center [276, 72] width 58 height 10
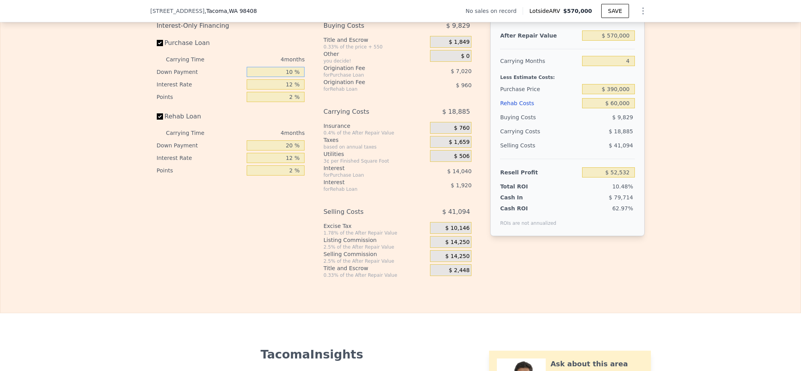
type input "10 %"
type input "$ 50,192"
type input "1 %"
type input "$ 63,060"
type input "10 %"
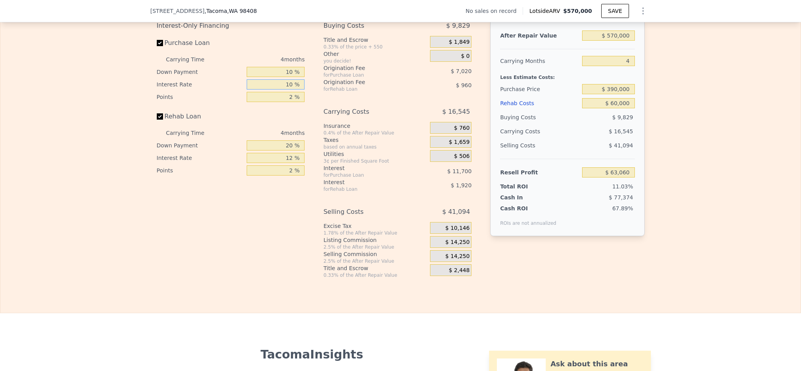
type input "$ 52,532"
type input "10.5 %"
type input "$ 51,948"
type input "10.5 %"
type input "1 %"
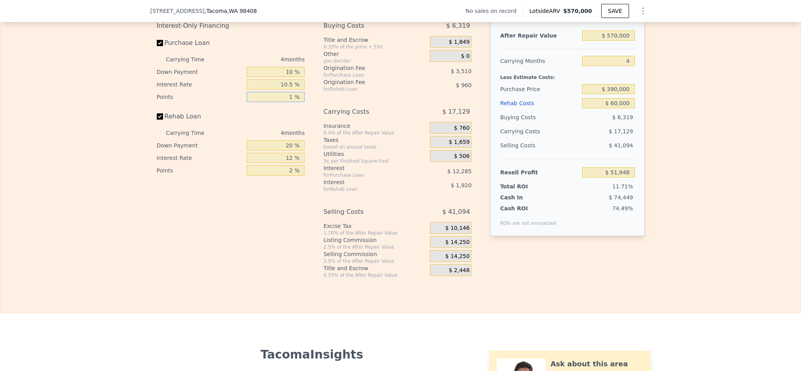
type input "$ 55,458"
type input "1.5 %"
type input "$ 53,703"
type input "1 %"
type input "$ 53,019"
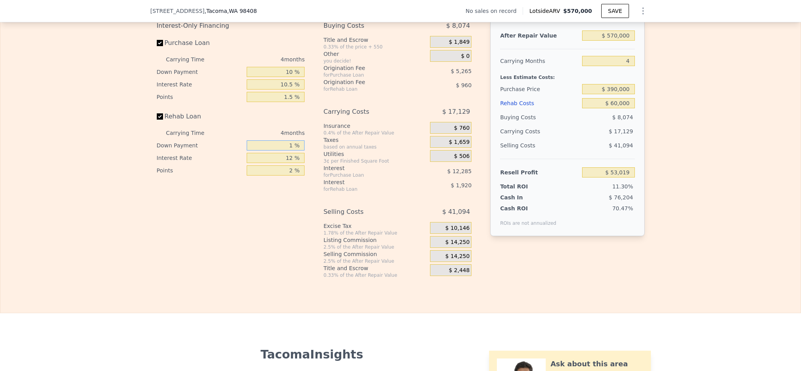
type input "10 %"
type input "$ 53,343"
type input "1 %"
type input "$ 55,323"
type input "10 %"
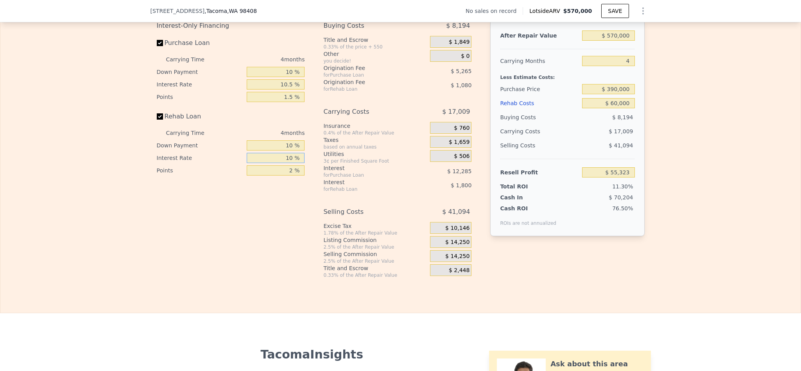
type input "$ 53,703"
type input "10.5 %"
type input "$ 53,615"
type input "1 %"
type input "$ 54,155"
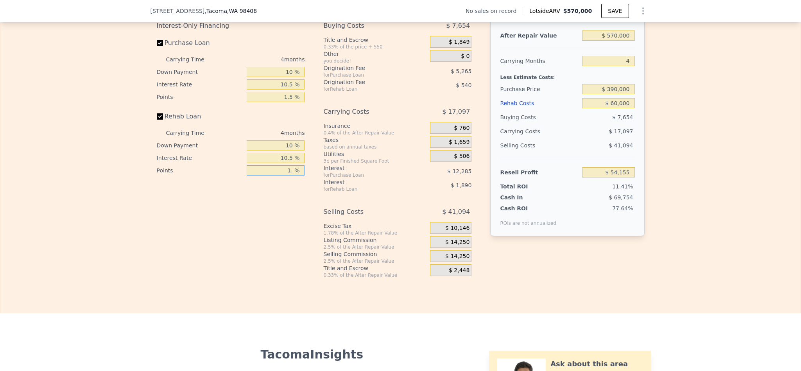
type input "1.5 %"
type input "$ 53,885"
type input "1.5 %"
click at [452, 246] on span "$ 14,250" at bounding box center [457, 242] width 24 height 7
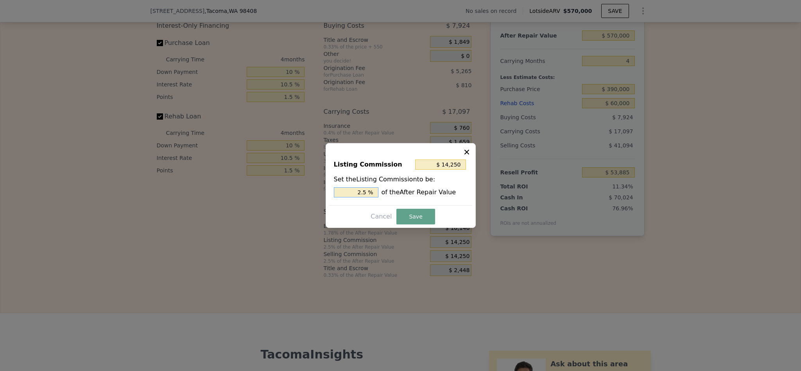
drag, startPoint x: 363, startPoint y: 193, endPoint x: 343, endPoint y: 193, distance: 20.3
click at [343, 193] on input "2.5 %" at bounding box center [356, 192] width 45 height 10
type input "$ 8,550"
type input "1.5 %"
click at [415, 218] on button "Save" at bounding box center [415, 217] width 38 height 16
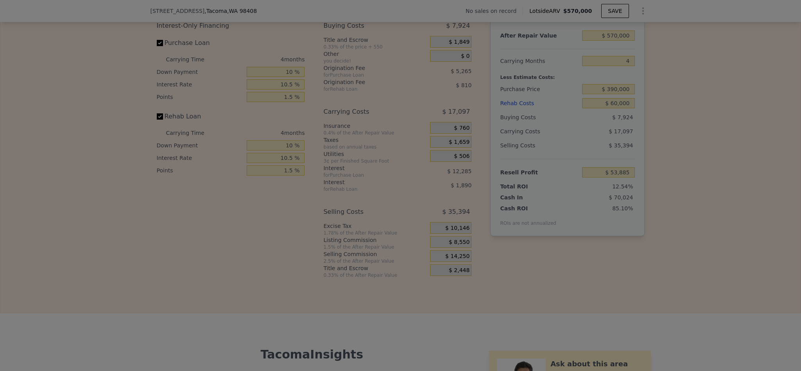
type input "$ 59,585"
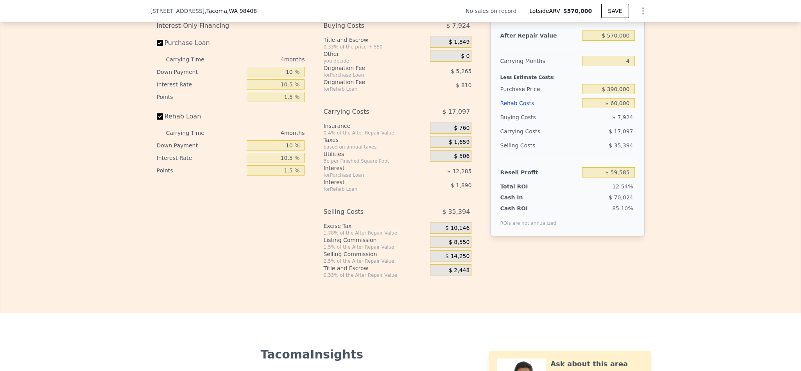
type input "$ 0"
type input "$ 30,001"
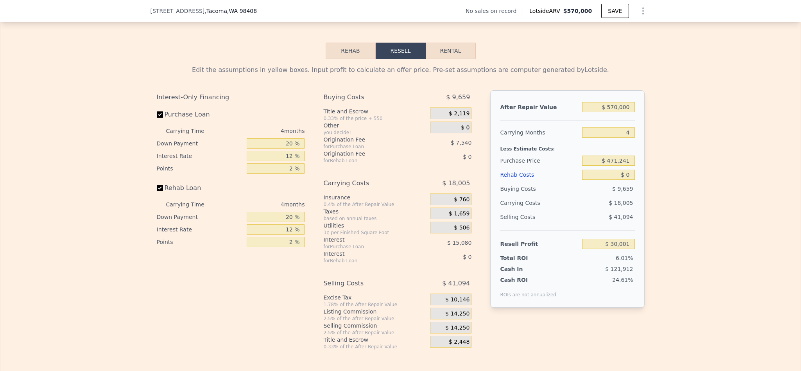
scroll to position [1229, 0]
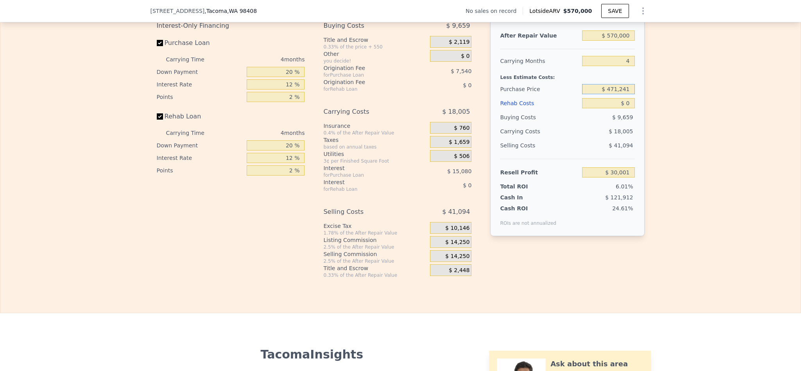
click at [614, 94] on input "$ 471,241" at bounding box center [608, 89] width 52 height 10
type input "$ 9"
type input "$ 400,000"
type input "$ 104,899"
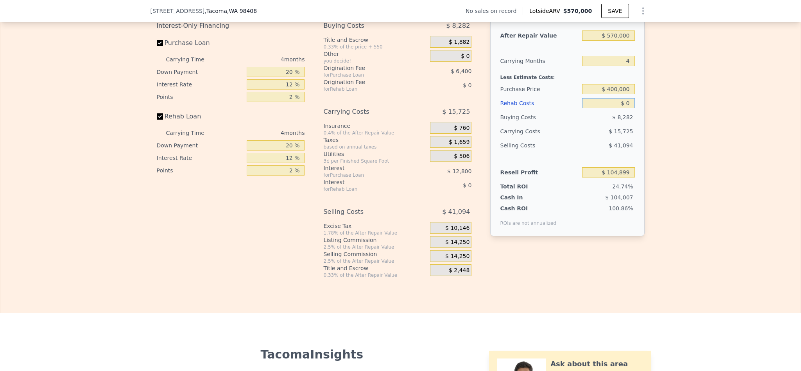
type input "$ 6"
type input "$ 104,893"
type input "$ 60"
type input "$ 104,838"
type input "$ 600"
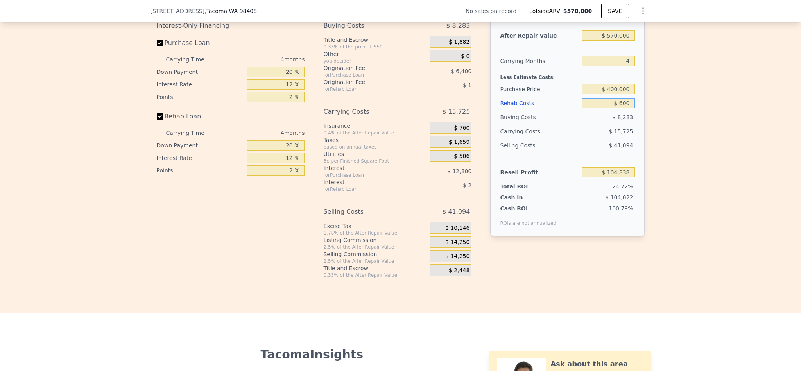
type input "$ 104,269"
type input "$ 6,000"
type input "$ 98,611"
type input "$ 60,000"
type input "$ 42,019"
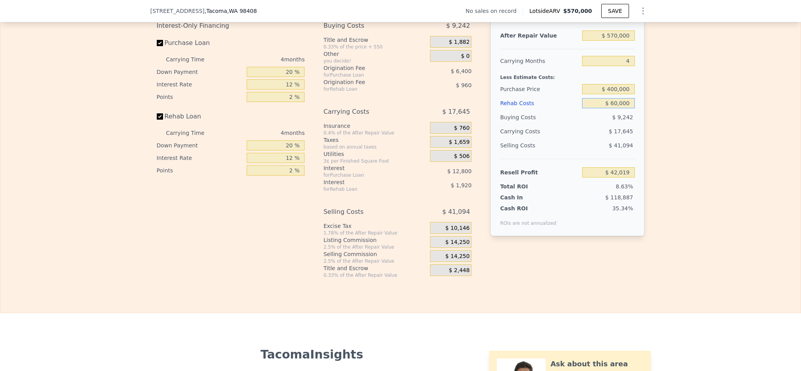
type input "$ 60,000"
drag, startPoint x: 289, startPoint y: 97, endPoint x: 274, endPoint y: 97, distance: 14.9
click at [274, 77] on input "20 %" at bounding box center [276, 72] width 58 height 10
type input "10 %"
type input "$ 39,619"
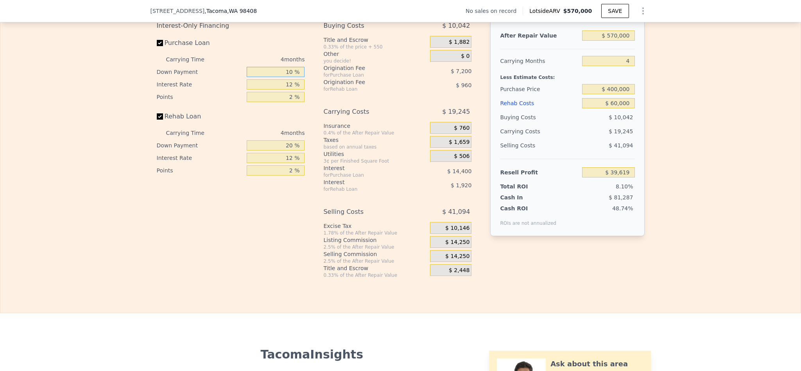
type input "10 %"
type input "1 %"
type input "$ 52,819"
type input "10 %"
type input "$ 42,019"
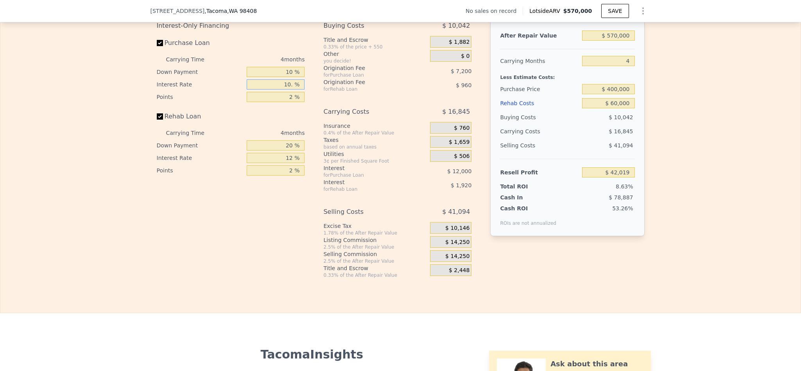
type input "10.5 %"
type input "$ 41,419"
type input "10.5 %"
type input "1 %"
type input "$ 45,019"
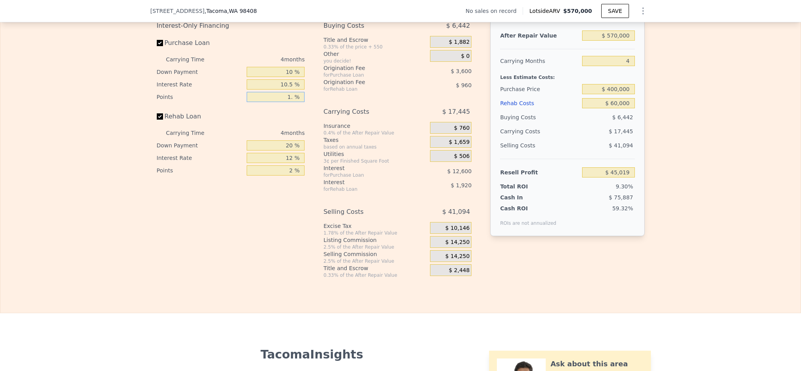
type input "1.5 %"
type input "$ 43,219"
type input "1.5 %"
type input "1 %"
type input "$ 42,535"
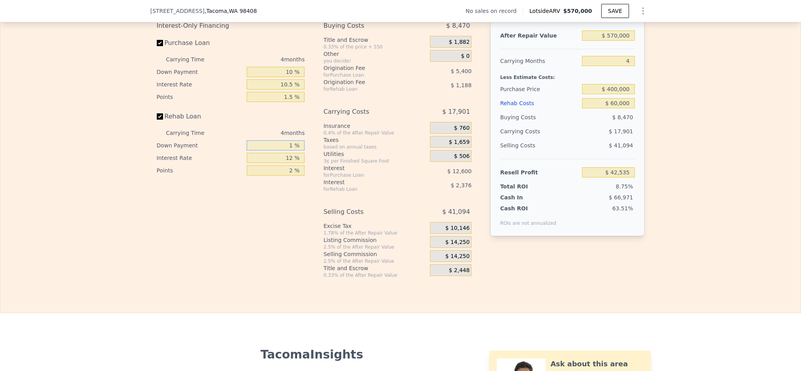
type input "10 %"
type input "$ 42,859"
type input "1 %"
type input "$ 44,839"
type input "10 %"
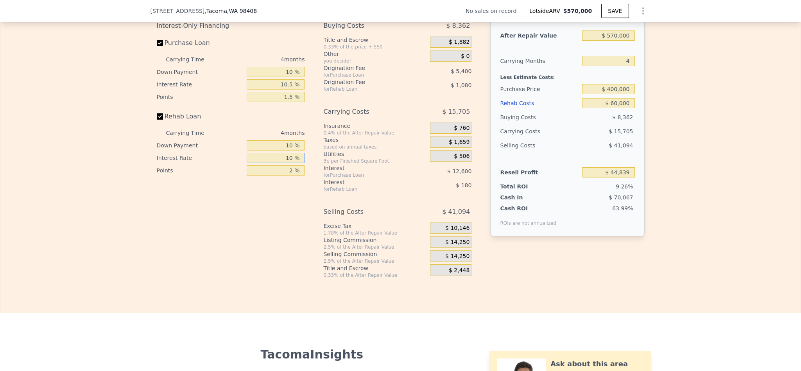
type input "$ 43,219"
type input "10.5 %"
type input "$ 43,131"
type input "1 %"
type input "$ 43,671"
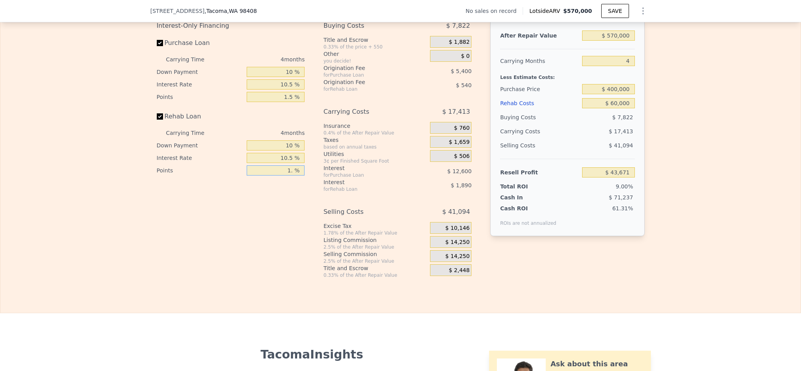
type input "1.5 %"
type input "$ 43,401"
type input "1.5 %"
click at [460, 246] on span "$ 14,250" at bounding box center [457, 242] width 24 height 7
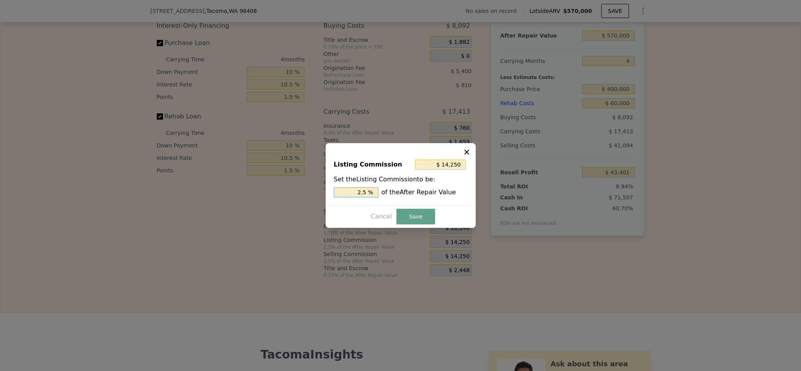
drag, startPoint x: 362, startPoint y: 192, endPoint x: 343, endPoint y: 193, distance: 19.2
click at [343, 193] on input "2.5 %" at bounding box center [356, 192] width 45 height 10
type input "$ 8,550"
type input "1.5 %"
click at [408, 217] on button "Save" at bounding box center [415, 217] width 38 height 16
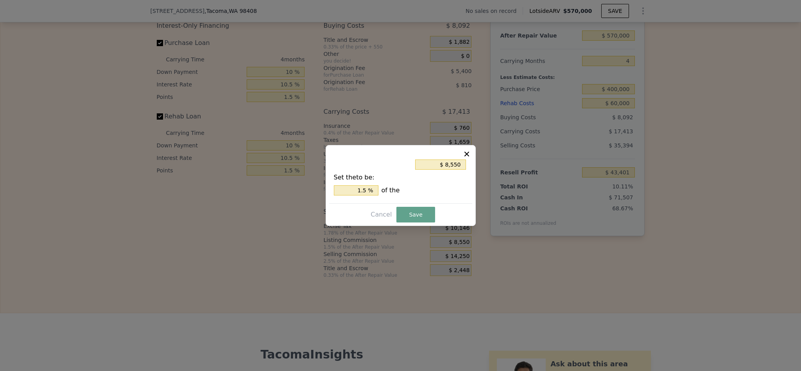
type input "$ 49,101"
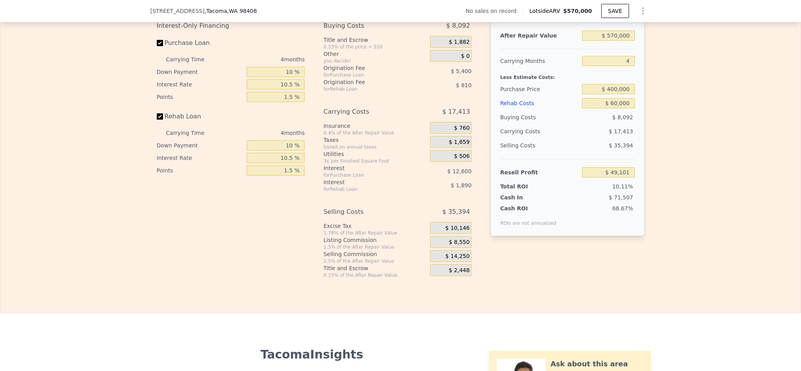
click at [707, 207] on div "Edit the assumptions in yellow boxes. Input profit to calculate an offer price.…" at bounding box center [400, 132] width 800 height 291
type input "$ 0"
type input "$ 30,001"
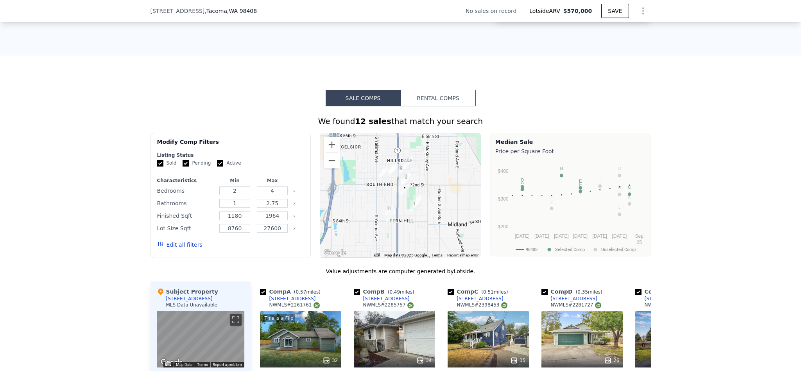
scroll to position [2, 0]
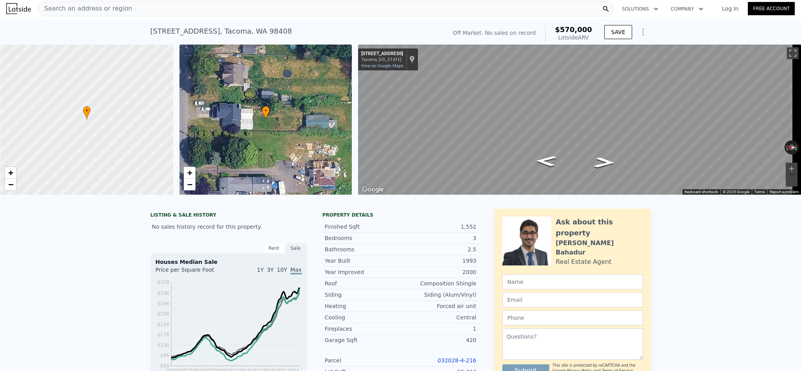
click at [228, 9] on div "Search an address or region" at bounding box center [326, 9] width 577 height 16
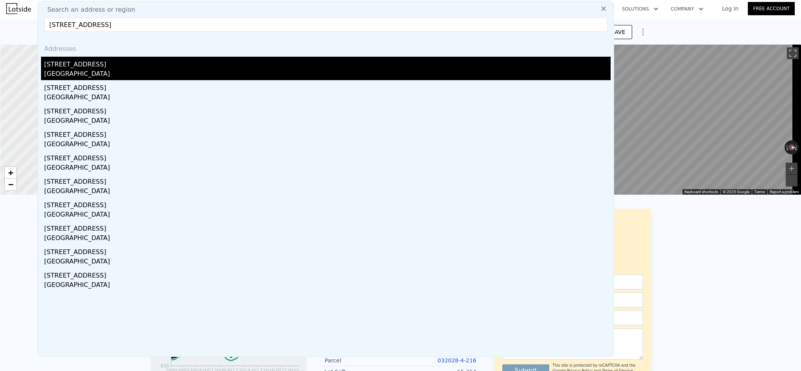
type input "8803 23rd Ave NE Seattle, WA 98115"
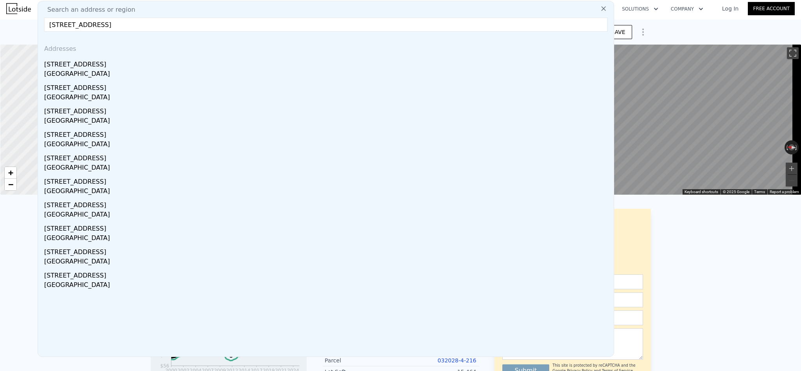
drag, startPoint x: 137, startPoint y: 68, endPoint x: 129, endPoint y: 67, distance: 8.0
click at [136, 68] on div "8803 23rd Ave NE" at bounding box center [327, 63] width 567 height 13
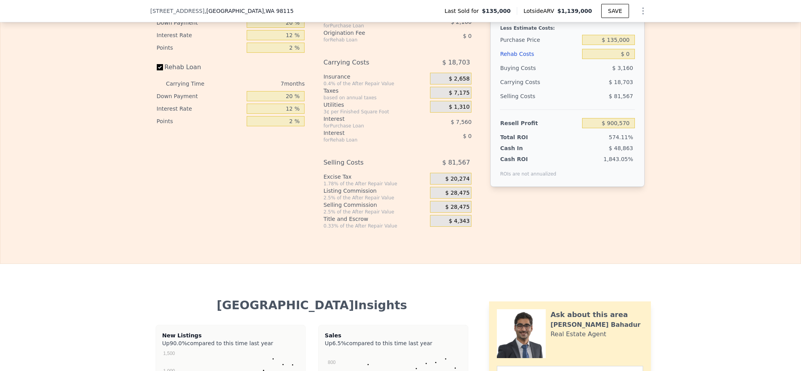
scroll to position [1114, 0]
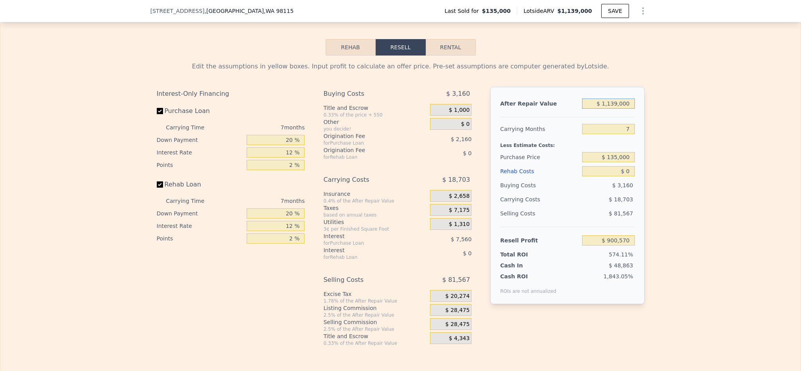
click at [617, 109] on input "$ 1,139,000" at bounding box center [608, 104] width 52 height 10
type input "$ 1"
type input "-$ 154,754"
type input "$ 18"
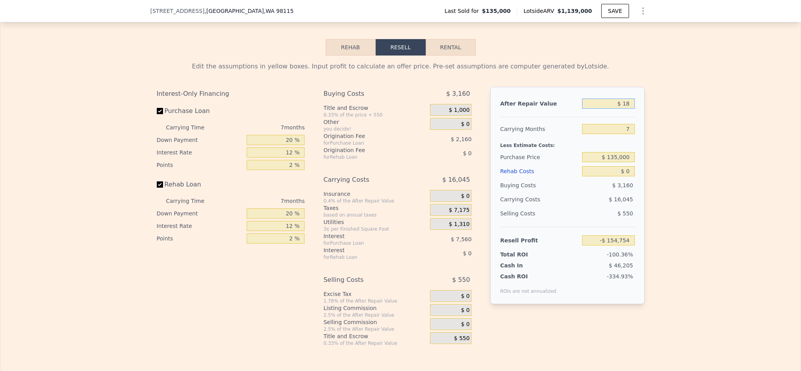
type input "-$ 154,737"
type input "$ 180"
type input "-$ 154,589"
type input "$ 1,800"
type input "-$ 153,087"
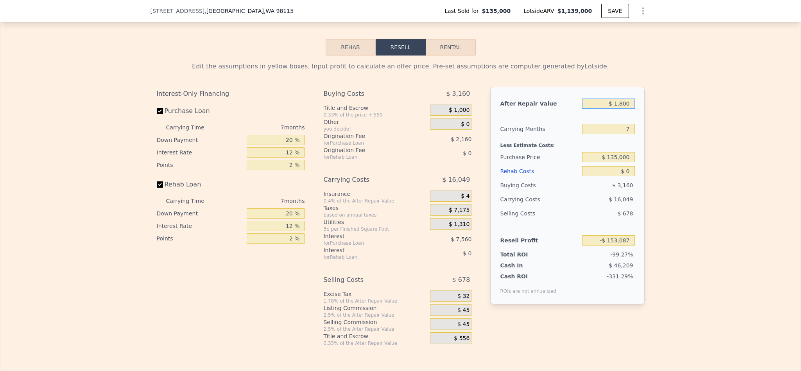
type input "$ 18,000"
type input "-$ 138,077"
type input "$ 180,000"
type input "$ 12,022"
type input "$ 1,800,000"
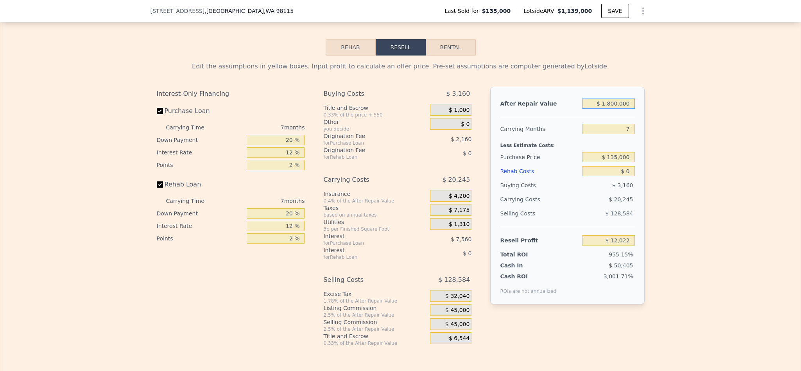
type input "$ 1,513,011"
type input "$ 1,800,000"
click at [706, 229] on div "Edit the assumptions in yellow boxes. Input profit to calculate an offer price.…" at bounding box center [400, 201] width 800 height 291
click at [616, 162] on input "$ 135,000" at bounding box center [608, 157] width 52 height 10
drag, startPoint x: 616, startPoint y: 174, endPoint x: 622, endPoint y: 178, distance: 7.0
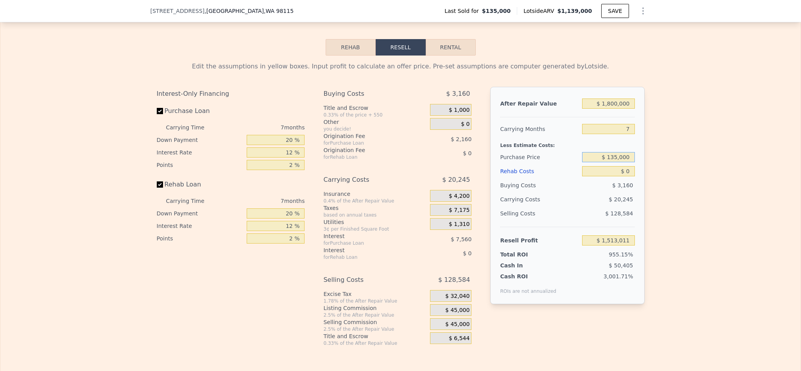
click at [616, 162] on input "$ 135,000" at bounding box center [608, 157] width 52 height 10
type input "$ 1,250,000"
click at [661, 186] on div "Edit the assumptions in yellow boxes. Input profit to calculate an offer price.…" at bounding box center [400, 201] width 800 height 291
type input "$ 314,018"
click at [628, 176] on input "$ 0" at bounding box center [608, 171] width 52 height 10
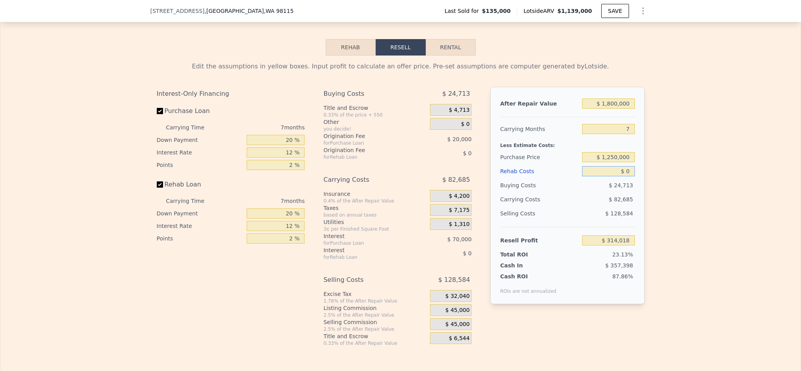
click at [628, 176] on input "$ 0" at bounding box center [608, 171] width 52 height 10
type input "$ 16"
type input "$ 314,002"
type input "$ 160"
type input "$ 313,848"
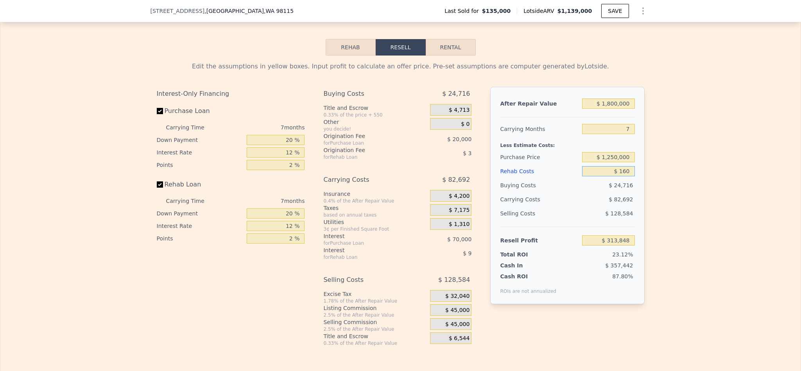
type input "$ 1,600"
type input "$ 312,301"
type input "$ 160,000"
type input "$ 142,498"
type input "$ 160,000"
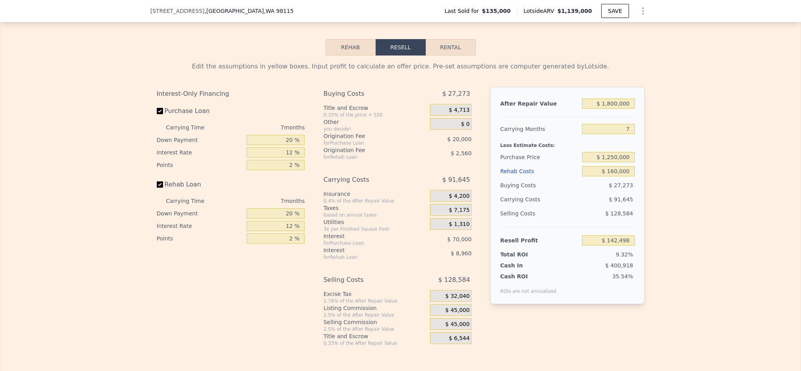
click at [679, 206] on div "Edit the assumptions in yellow boxes. Input profit to calculate an offer price.…" at bounding box center [400, 201] width 800 height 291
type input "$ 1,139,000"
type input "$ 0"
type input "$ 900,570"
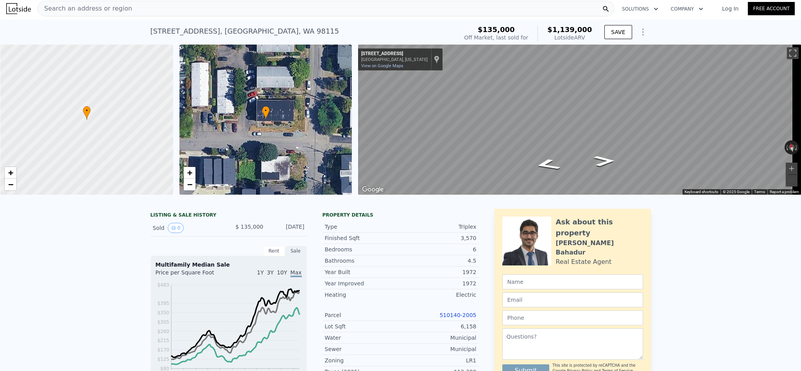
scroll to position [0, 0]
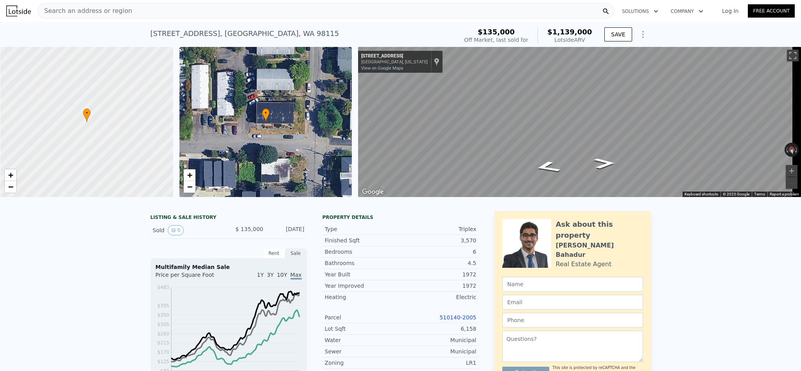
click at [160, 11] on div "Search an address or region" at bounding box center [326, 11] width 577 height 16
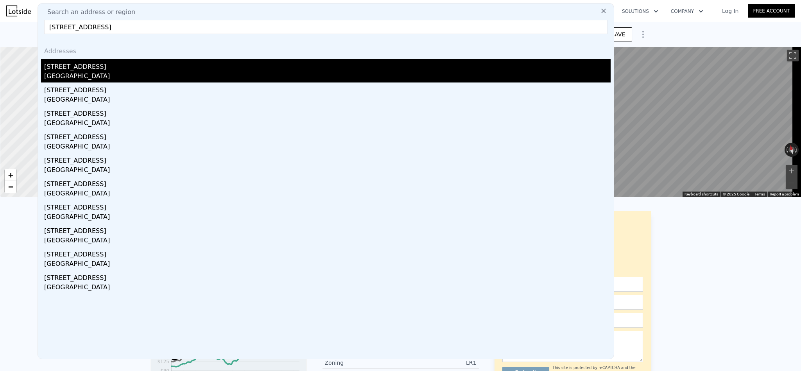
type input "4226 Beach Dr SW Apt 102 Seattle, WA"
click at [128, 73] on div "Seattle, WA 98116" at bounding box center [327, 77] width 567 height 11
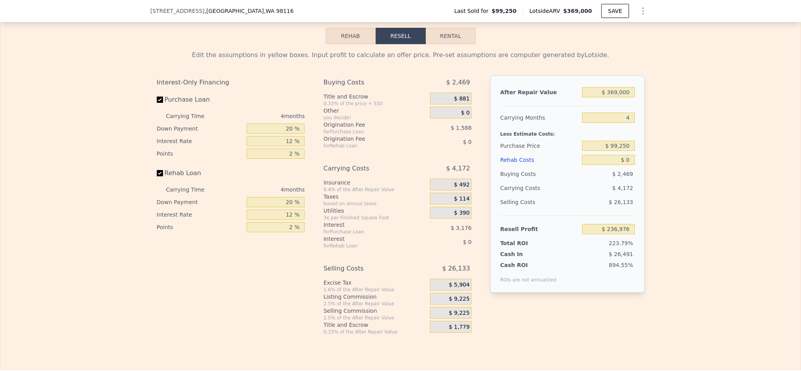
scroll to position [1112, 0]
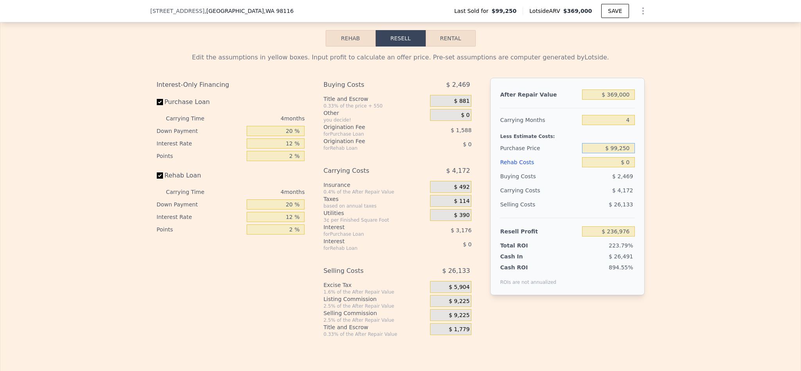
click at [617, 153] on input "$ 99,250" at bounding box center [608, 148] width 52 height 10
type input "$ 250,000"
drag, startPoint x: 685, startPoint y: 206, endPoint x: 670, endPoint y: 174, distance: 35.1
click at [686, 206] on div "Edit the assumptions in yellow boxes. Input profit to calculate an offer price.…" at bounding box center [400, 192] width 800 height 291
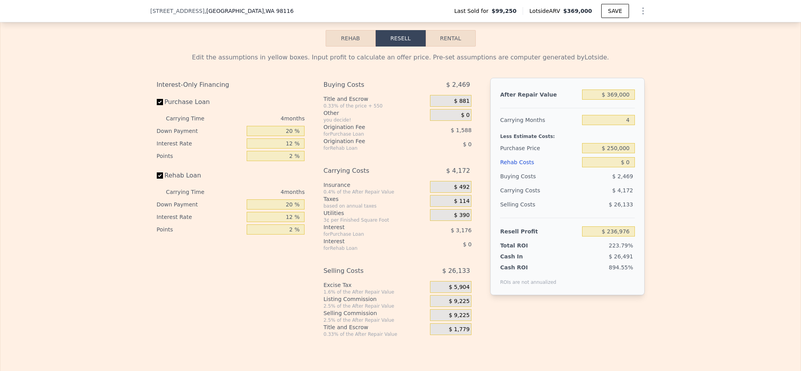
type input "$ 78,488"
click at [615, 100] on input "$ 369,000" at bounding box center [608, 95] width 52 height 10
type input "$ 4"
type input "-$ 264,433"
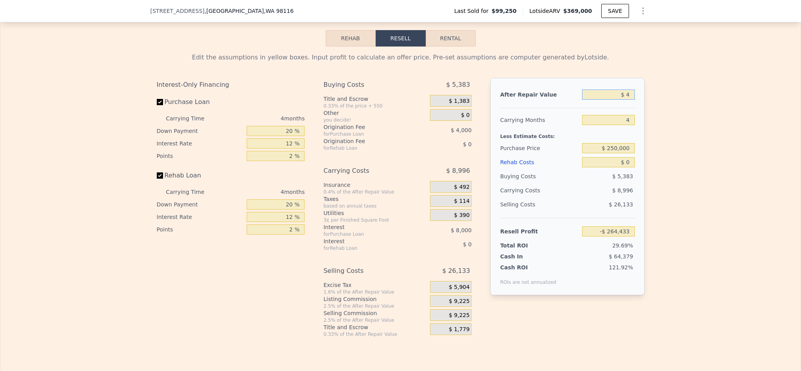
type input "$ 40"
type input "-$ 264,400"
type input "$ 400"
type input "-$ 264,065"
type input "$ 4,000"
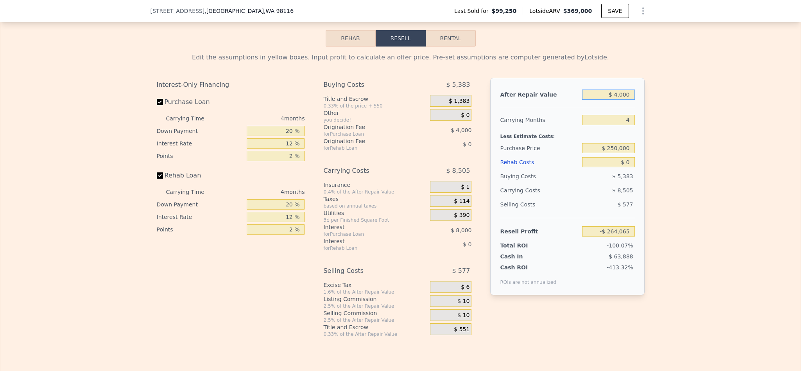
type input "-$ 260,719"
type input "$ 40,000"
type input "-$ 227,263"
type input "$ 400,000"
type input "$ 107,298"
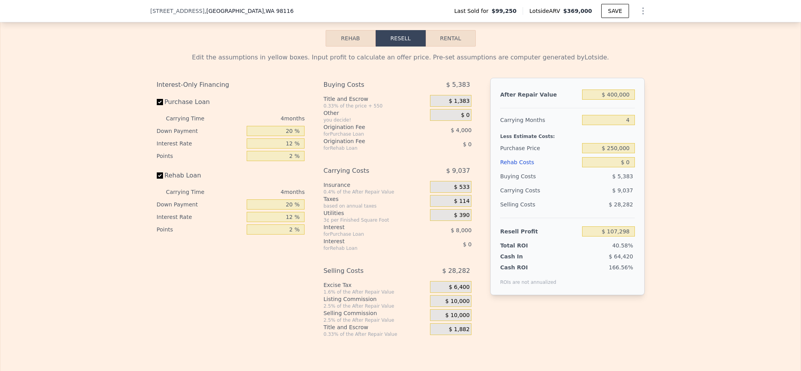
click at [703, 136] on div "Edit the assumptions in yellow boxes. Input profit to calculate an offer price.…" at bounding box center [400, 192] width 800 height 291
type input "$ 369,000"
type input "$ 236,976"
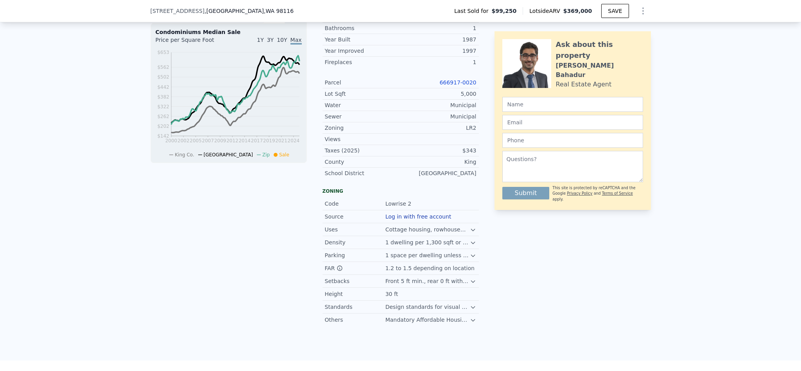
scroll to position [115, 0]
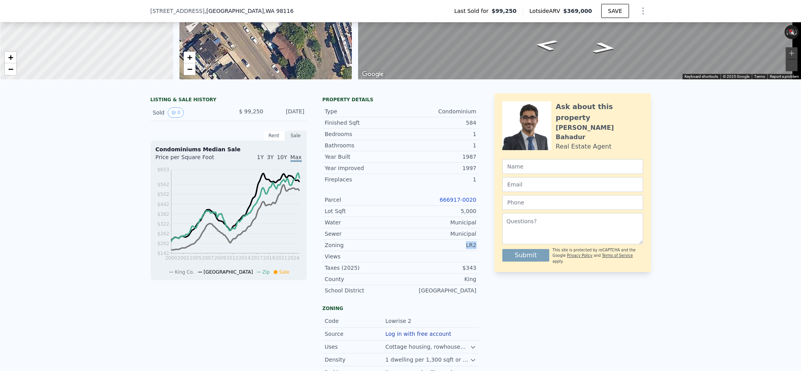
drag, startPoint x: 475, startPoint y: 256, endPoint x: 438, endPoint y: 256, distance: 37.5
click at [438, 256] on div "LISTING & SALE HISTORY Sold 0 $ 99,250 Jun 20, 1994 Rent Sale Rent over time Pr…" at bounding box center [401, 268] width 500 height 350
copy div "LR2"
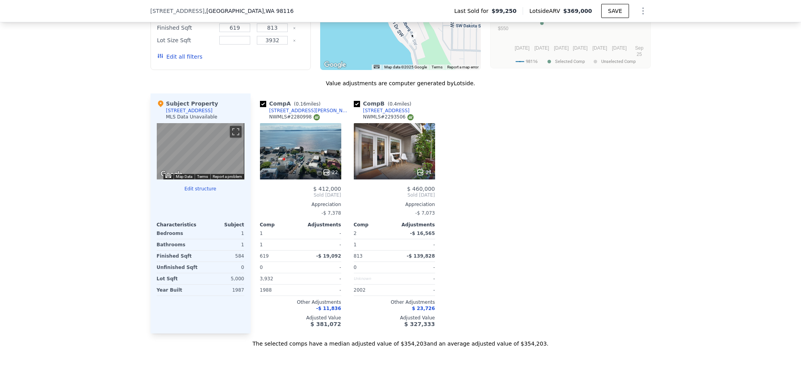
scroll to position [762, 0]
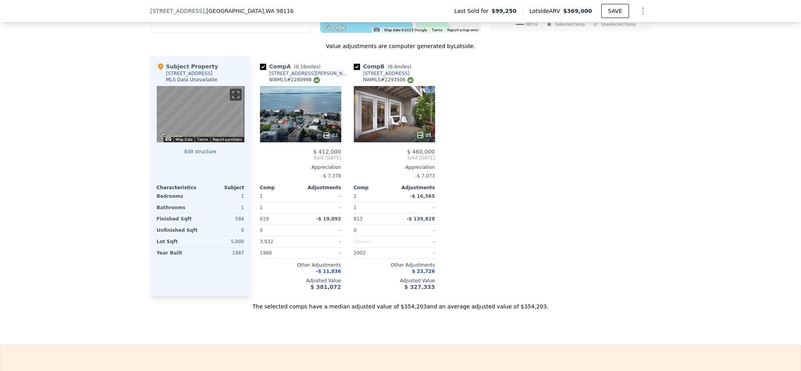
click at [299, 120] on div "22" at bounding box center [300, 114] width 81 height 56
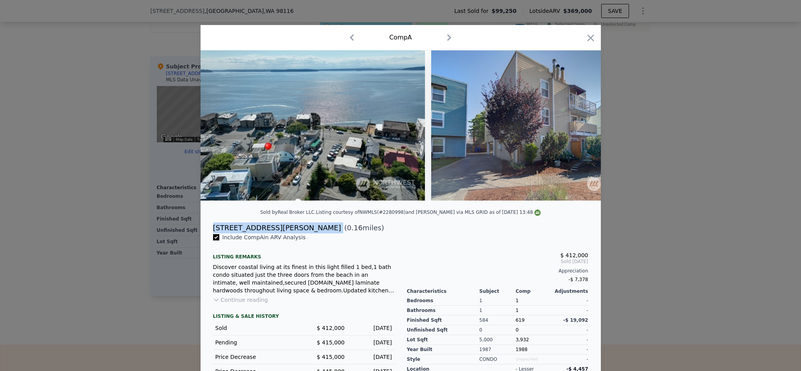
drag, startPoint x: 318, startPoint y: 237, endPoint x: 205, endPoint y: 237, distance: 112.6
click at [207, 233] on div "5909 SW CARROLL Street Unit 201 ( 0.16 miles)" at bounding box center [401, 227] width 388 height 11
copy div "5909 SW CARROLL Street Unit 201"
click at [589, 40] on icon "button" at bounding box center [590, 37] width 7 height 7
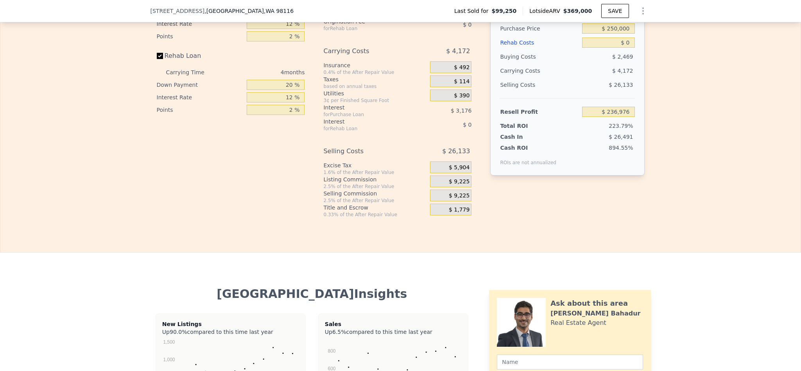
scroll to position [1173, 0]
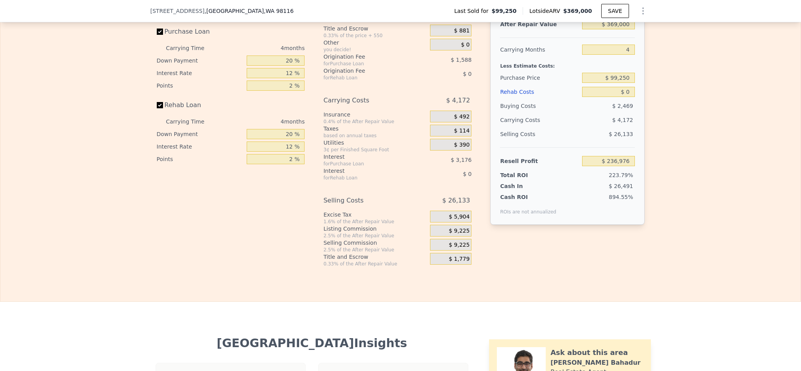
scroll to position [1112, 0]
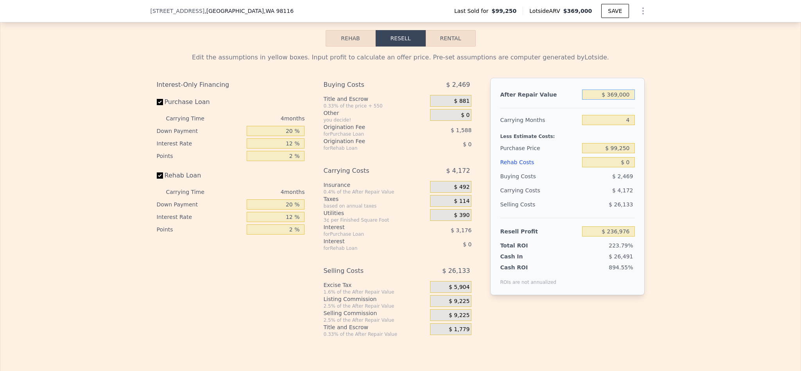
click at [616, 100] on input "$ 369,000" at bounding box center [608, 95] width 52 height 10
type input "$ 39"
type input "-$ 105,913"
type input "$ 3,690,000,000"
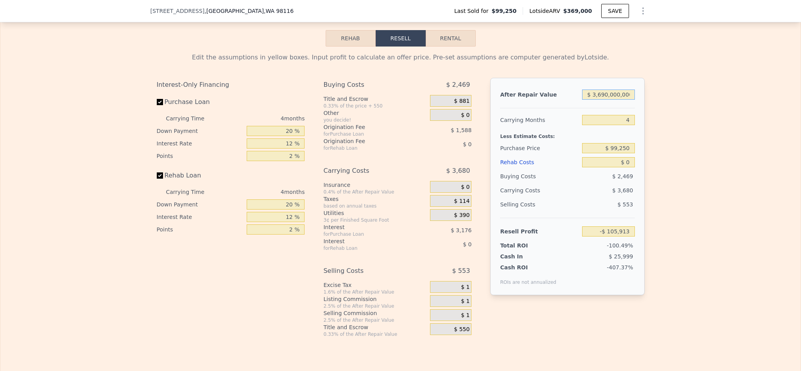
type input "$ 3,429,146,351"
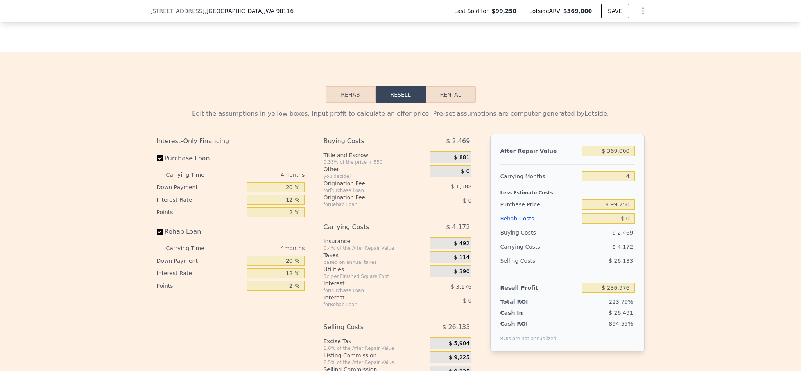
scroll to position [1112, 0]
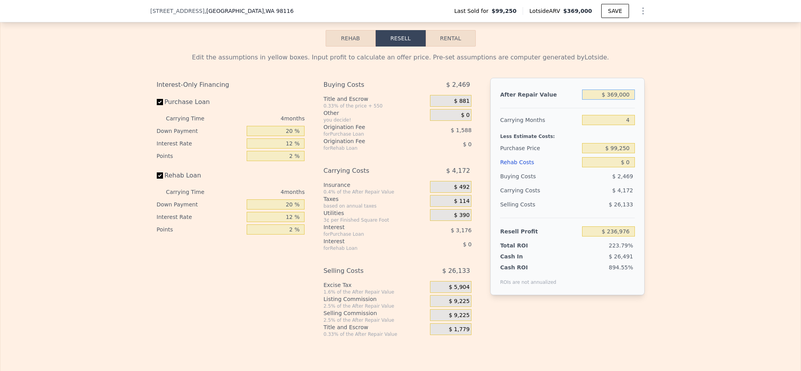
click at [615, 100] on input "$ 369,000" at bounding box center [608, 95] width 52 height 10
type input "$ 3"
type input "-$ 105,946"
type input "$ 39"
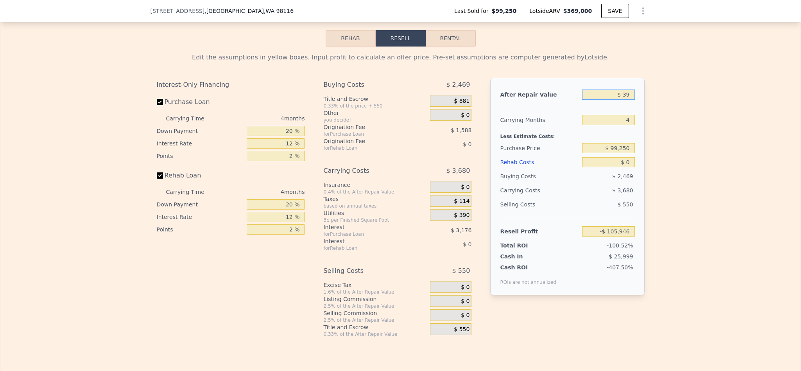
type input "-$ 105,913"
type input "$ 390"
type input "-$ 105,587"
type input "$ 3,900"
type input "-$ 102,325"
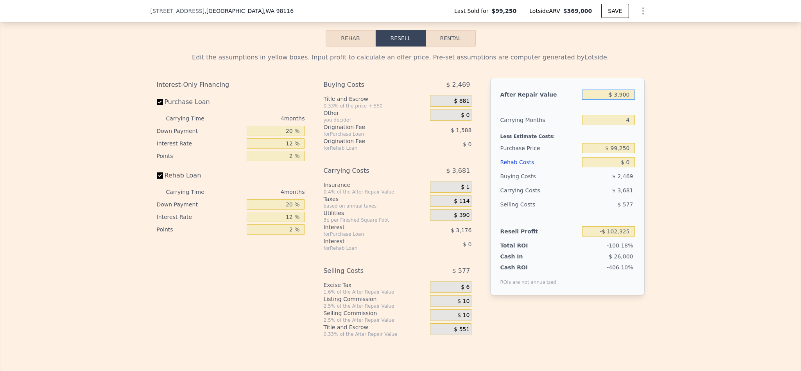
type input "$ 39,000"
type input "-$ 69,705"
type input "$ 390,000"
type input "$ 256,492"
type input "$ 390,000"
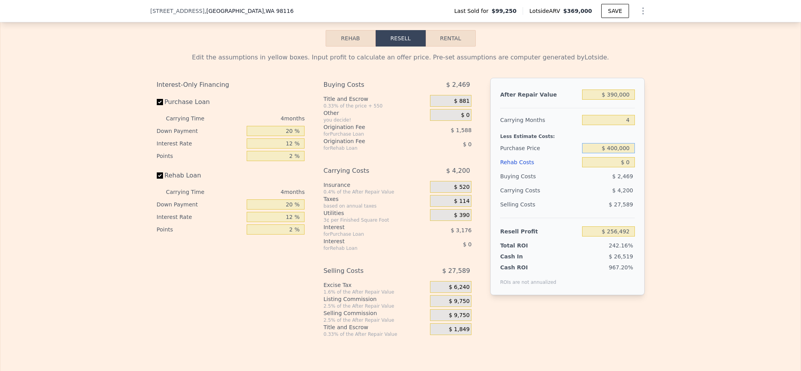
type input "$ 400,000"
type input "-$ 59,695"
click at [613, 153] on input "$ 400,000" at bounding box center [608, 148] width 52 height 10
type input "$ 250,000"
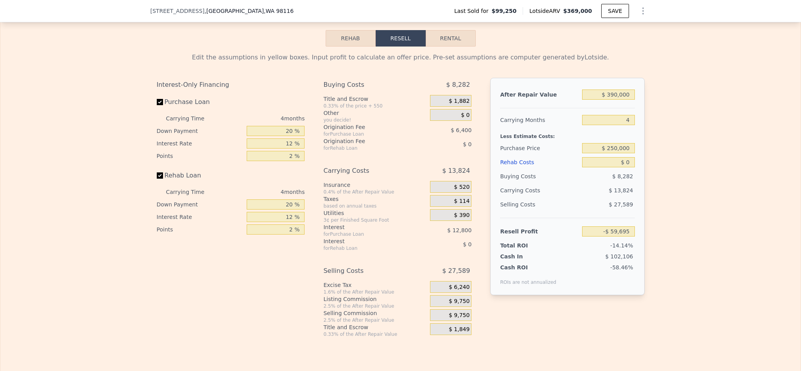
drag, startPoint x: 677, startPoint y: 175, endPoint x: 721, endPoint y: 181, distance: 43.7
click at [679, 175] on div "Edit the assumptions in yellow boxes. Input profit to calculate an offer price.…" at bounding box center [400, 192] width 800 height 291
type input "$ 98,004"
click at [628, 167] on input "$ 0" at bounding box center [608, 162] width 52 height 10
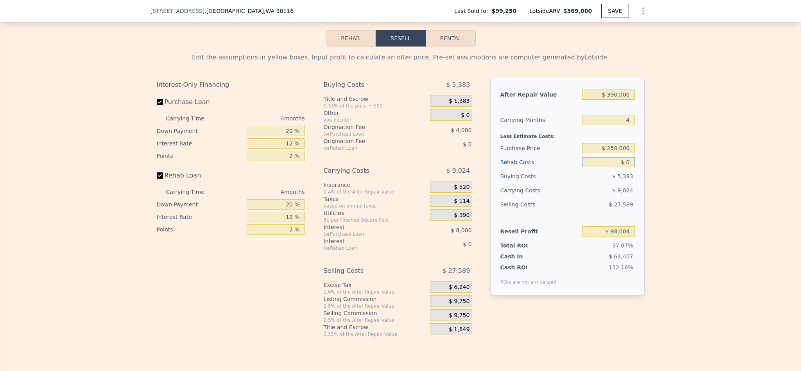
type input "$ 3"
type input "$ 98,001"
type input "$ 30"
type input "$ 97,974"
type input "$ 300"
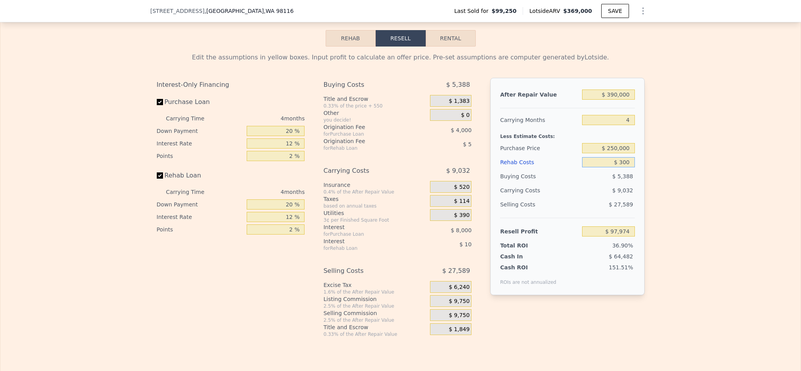
type input "$ 97,691"
type input "$ 00"
type input "$ 369,000"
type input "$ 236,976"
type input "$ 000"
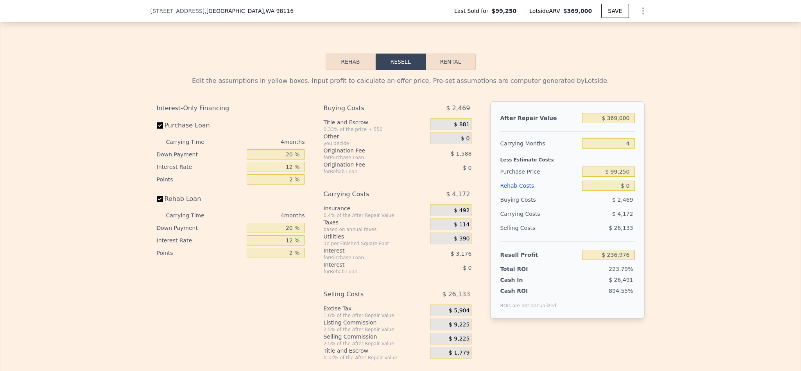
scroll to position [1112, 0]
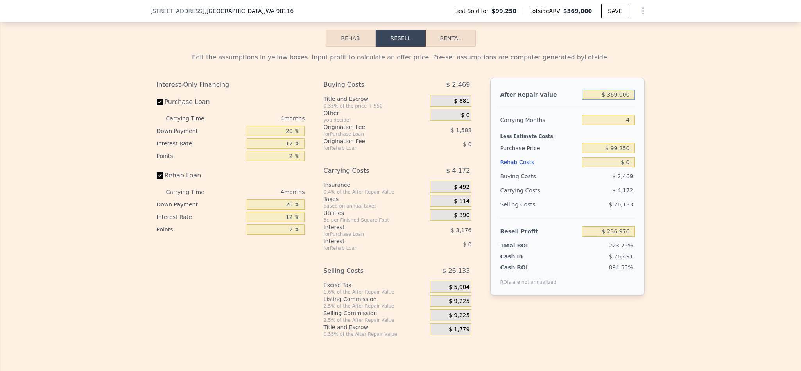
click at [616, 100] on input "$ 369,000" at bounding box center [608, 95] width 52 height 10
type input "$ 3"
type input "-$ 105,946"
type input "$ 39"
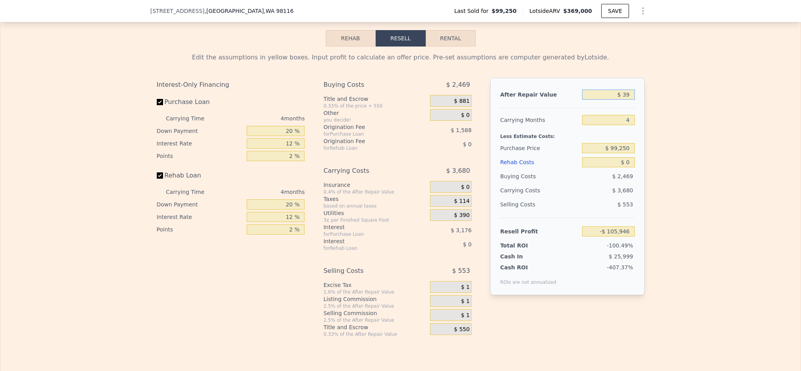
type input "-$ 105,913"
type input "$ 390"
type input "-$ 105,587"
type input "$ 3,900"
type input "-$ 102,325"
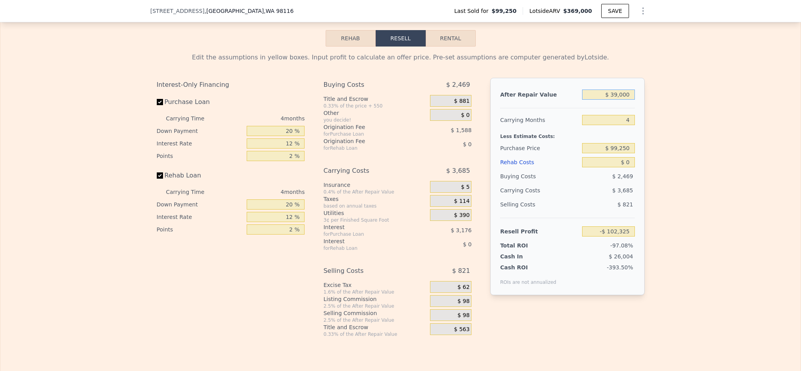
type input "$ 390,000"
type input "$ 256,492"
type input "$ 390,000"
type input "$ 4"
type input "$ 250,000"
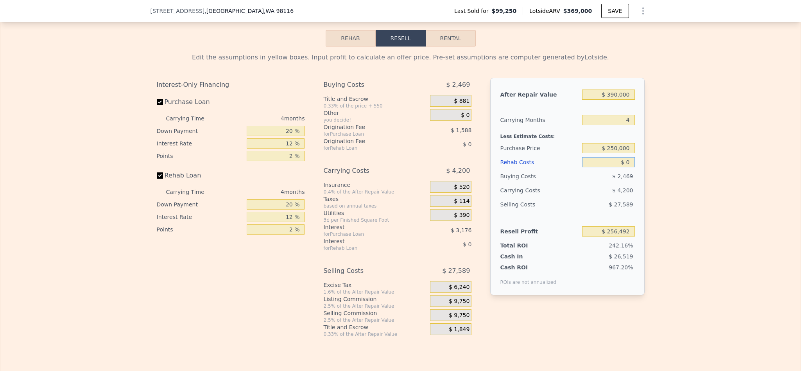
type input "$ 98,004"
type input "$ 3"
type input "$ 98,001"
type input "$ 30"
type input "$ 97,974"
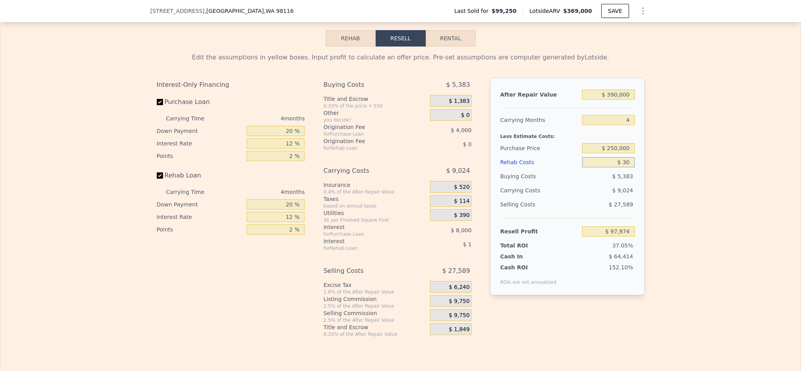
type input "$ 300"
type input "$ 97,691"
type input "$ 30,000"
type input "$ 66,564"
type input "$ 30,000"
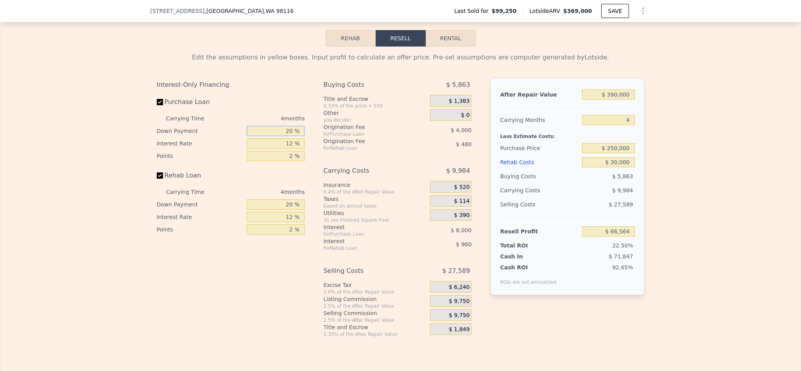
drag, startPoint x: 289, startPoint y: 144, endPoint x: 272, endPoint y: 144, distance: 16.4
click at [272, 136] on input "20 %" at bounding box center [276, 131] width 58 height 10
type input "10 %"
type input "$ 65,064"
type input "1 %"
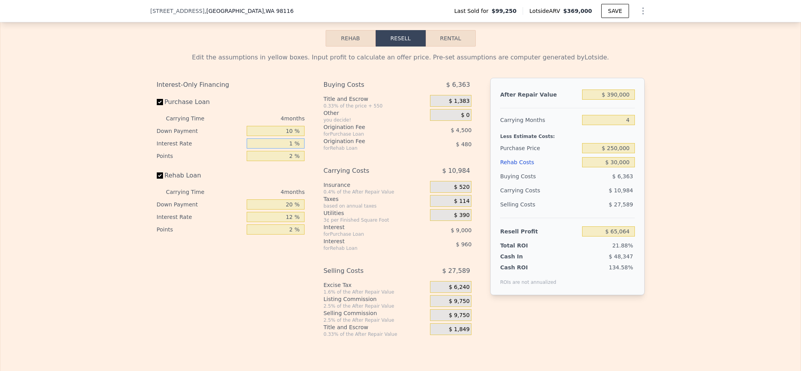
type input "$ 73,312"
type input "10 %"
type input "$ 66,564"
type input "10.5 %"
type input "$ 66,188"
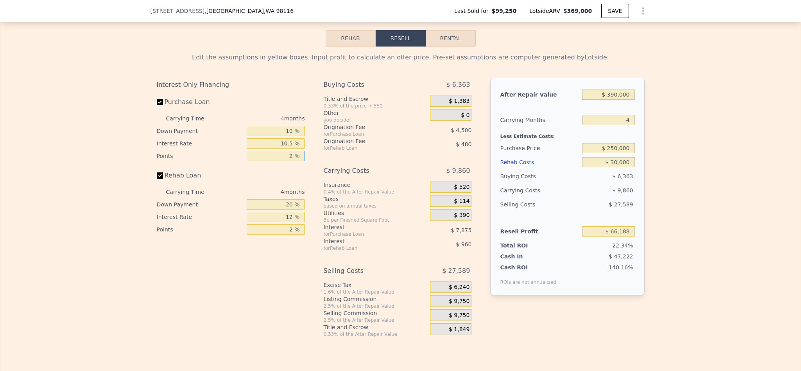
type input "1 %"
type input "$ 68,438"
type input "1.5 %"
type input "$ 67,313"
type input "1.5 %"
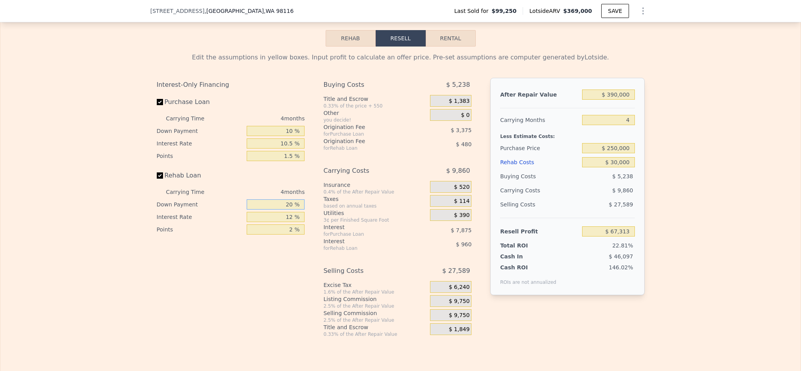
type input "1 %"
type input "$ 66,971"
type input "10 %"
type input "$ 67,133"
type input "10 %"
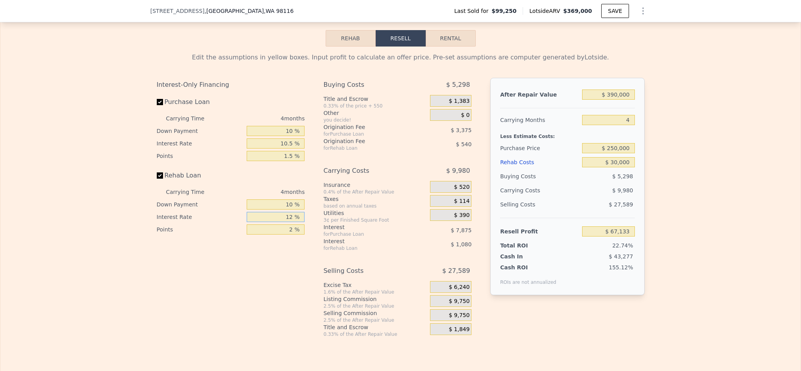
type input "1 %"
type input "$ 68,121"
type input "10 %"
type input "$ 67,313"
type input "10.5 %"
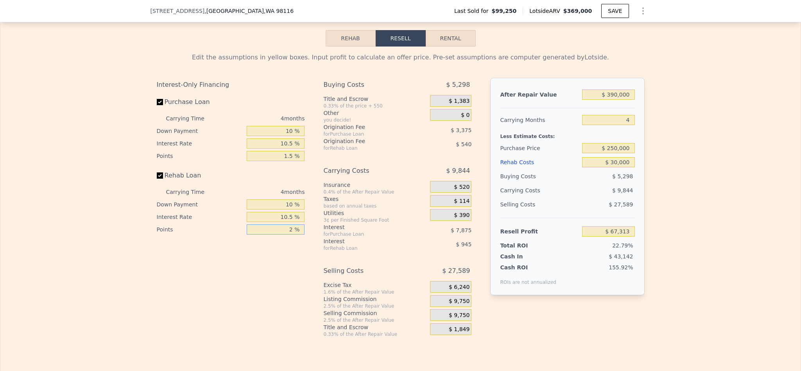
type input "$ 67,269"
type input "1 %"
type input "$ 67,539"
type input "1.5 %"
type input "$ 67,404"
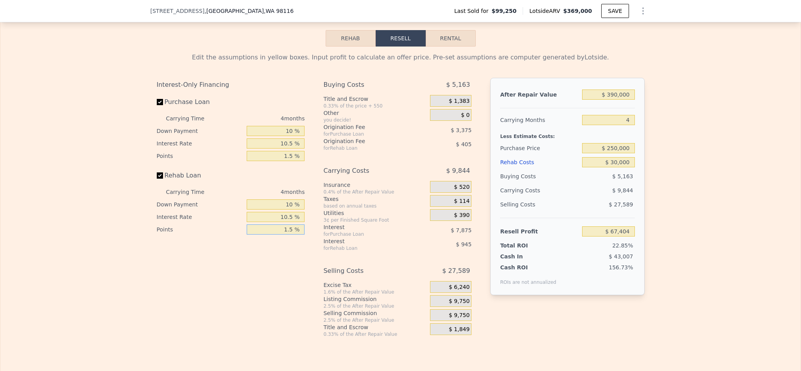
type input "1.5 %"
click at [461, 305] on span "$ 9,750" at bounding box center [459, 301] width 21 height 7
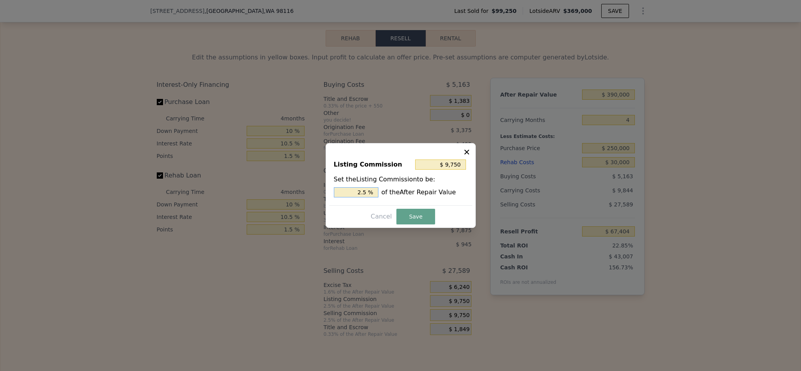
drag, startPoint x: 362, startPoint y: 192, endPoint x: 341, endPoint y: 194, distance: 21.2
click at [343, 192] on input "2.5 %" at bounding box center [356, 192] width 45 height 10
type input "$ 5,850"
type input "1.5 %"
click at [419, 217] on button "Save" at bounding box center [415, 217] width 38 height 16
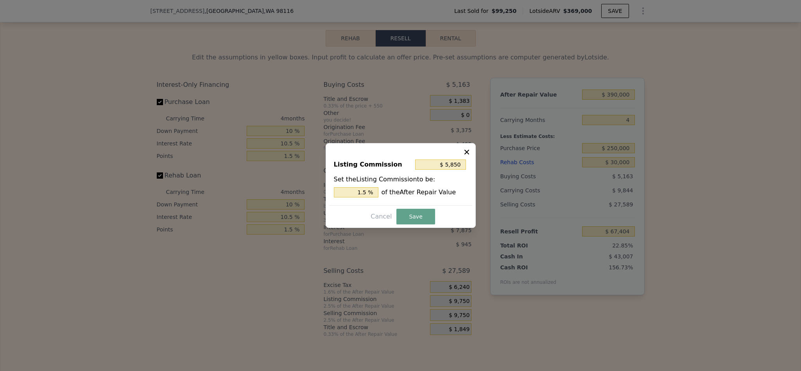
type input "$ 71,304"
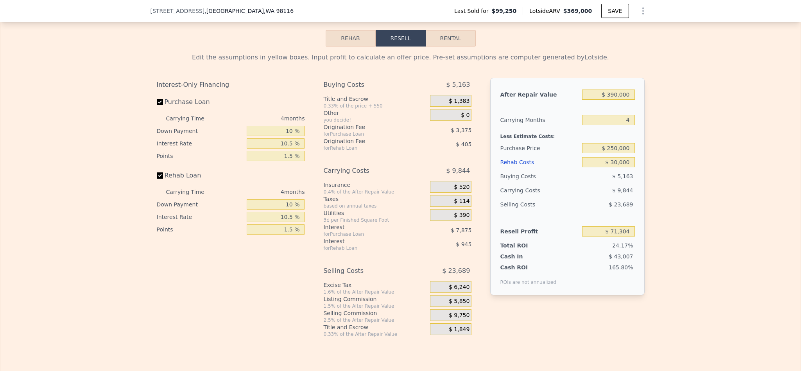
click at [726, 191] on div "Edit the assumptions in yellow boxes. Input profit to calculate an offer price.…" at bounding box center [400, 192] width 800 height 291
type input "$ 369,000"
type input "$ 0"
type input "$ 236,976"
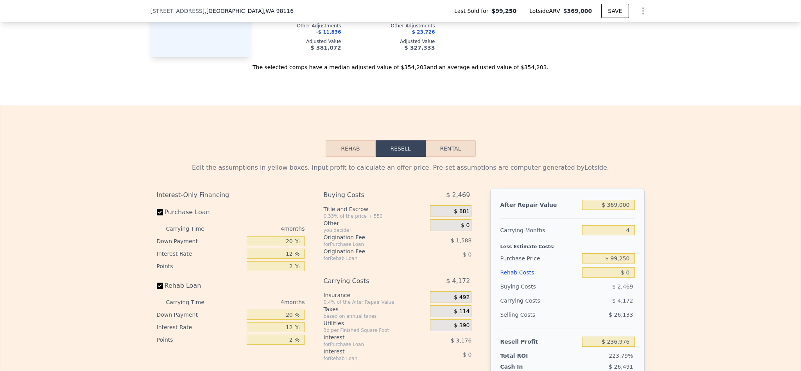
scroll to position [1112, 0]
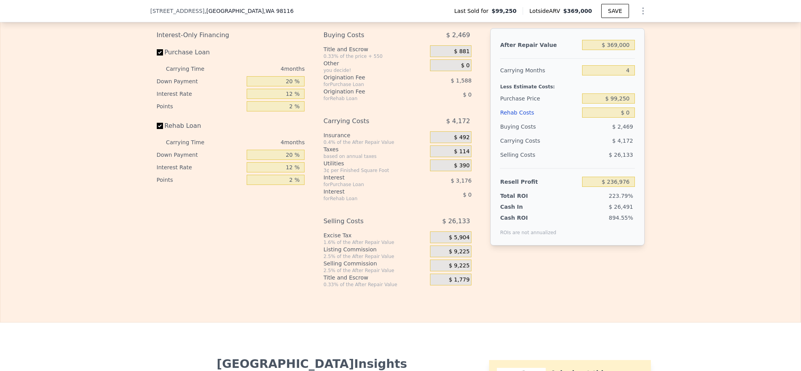
scroll to position [1171, 0]
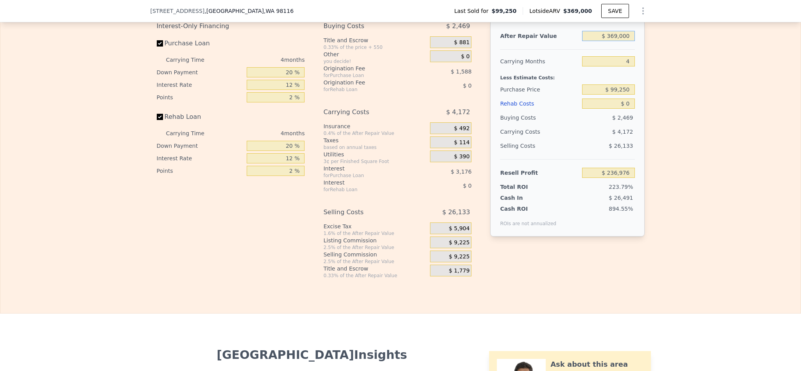
click at [622, 41] on input "$ 369,000" at bounding box center [608, 36] width 52 height 10
type input "$ 3"
type input "-$ 105,946"
type input "$ 39"
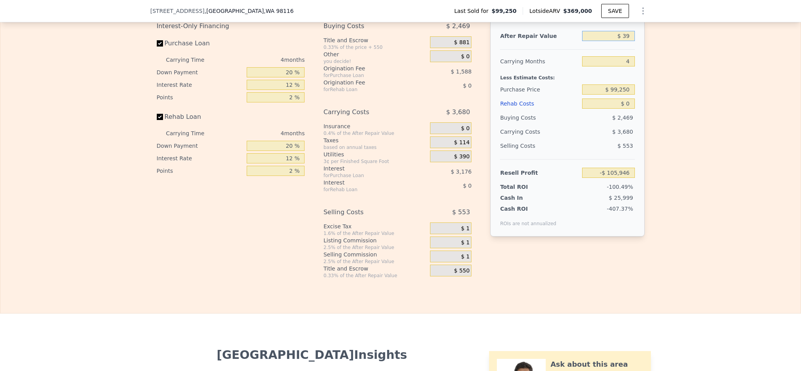
type input "-$ 105,913"
type input "$ 390"
type input "-$ 105,587"
type input "$ 36,900,000"
type input "$ 34,186,574"
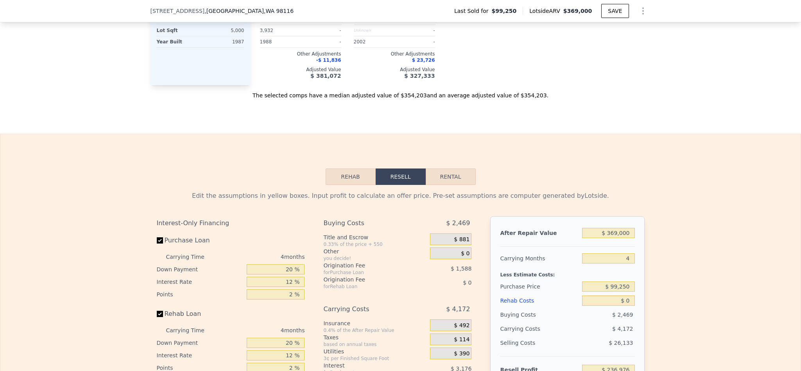
scroll to position [1112, 0]
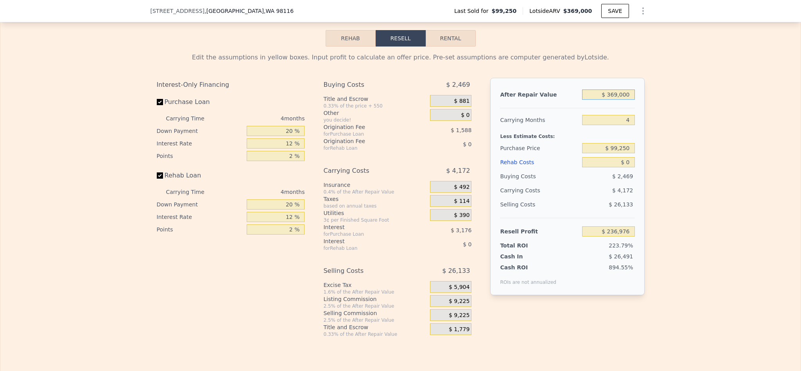
click at [615, 100] on input "$ 369,000" at bounding box center [608, 95] width 52 height 10
type input "$ 39"
type input "-$ 105,913"
type input "$ 390"
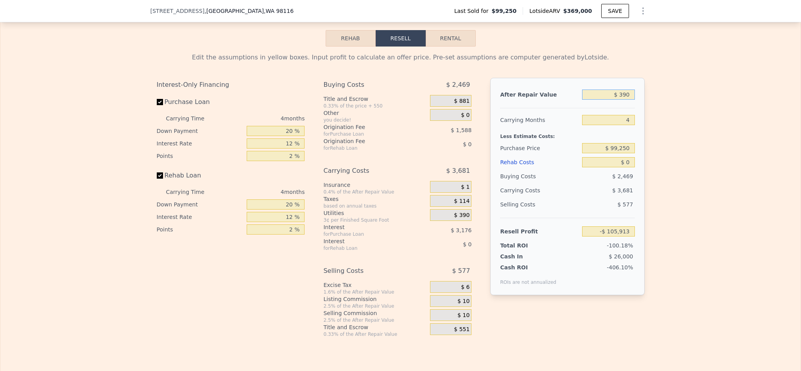
type input "-$ 105,587"
type input "$ 3,900"
type input "-$ 102,325"
type input "$ 39,000"
type input "-$ 69,705"
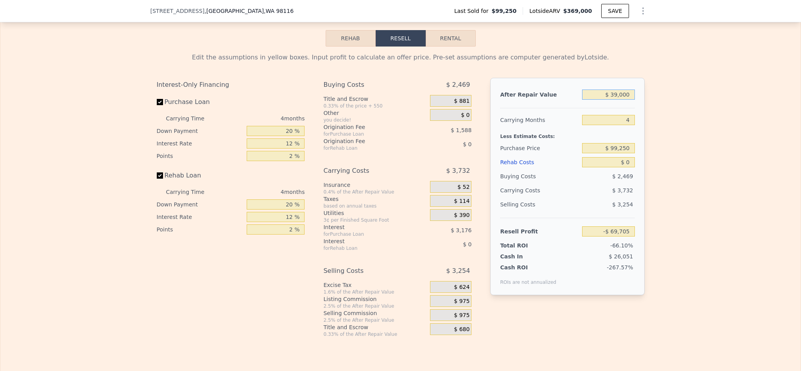
type input "$ 390,000"
type input "$ 256,492"
type input "$ 390,000"
type input "$ 250,000"
type input "$ 98,004"
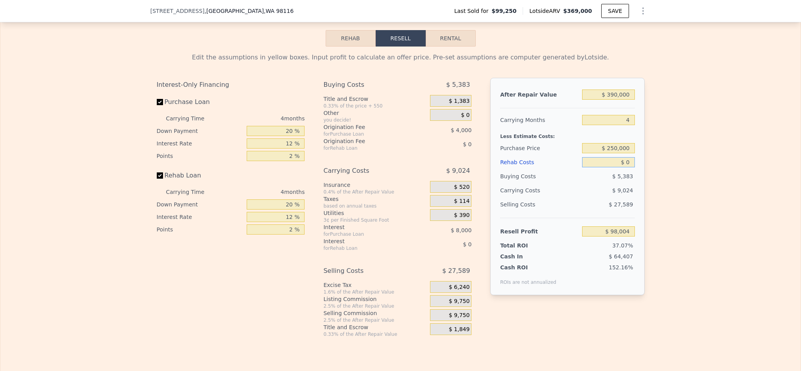
type input "$ 3"
type input "$ 98,001"
type input "$ 30"
type input "$ 97,974"
type input "$ 300"
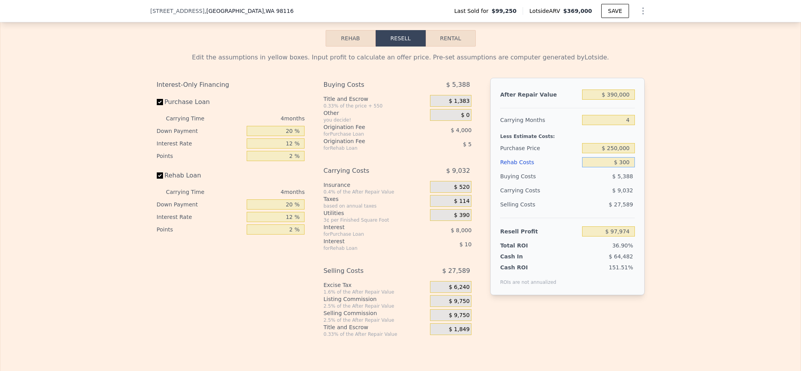
type input "$ 97,691"
type input "$ 3,000"
type input "$ 94,860"
type input "$ 30,000"
type input "$ 66,564"
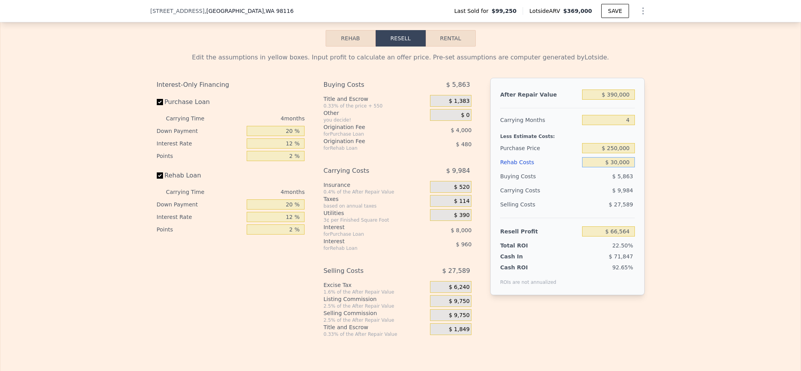
type input "$ 30,000"
drag, startPoint x: 289, startPoint y: 145, endPoint x: 254, endPoint y: 144, distance: 35.2
click at [254, 136] on input "20 %" at bounding box center [276, 131] width 58 height 10
type input "0 %"
type input "$ 63,564"
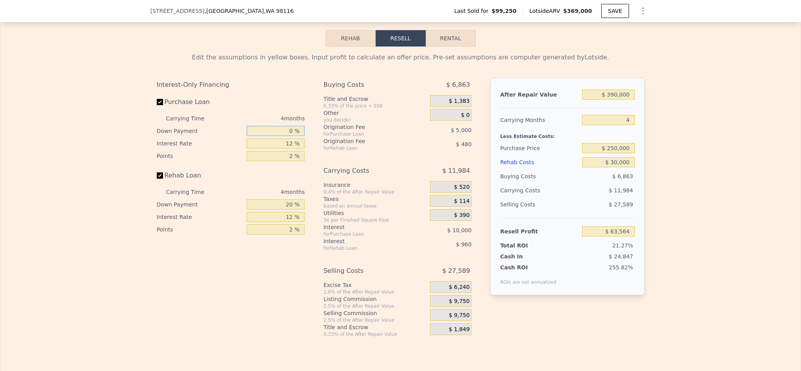
type input "10 %"
type input "$ 65,064"
type input "10 %"
type input "1 %"
type input "$ 73,312"
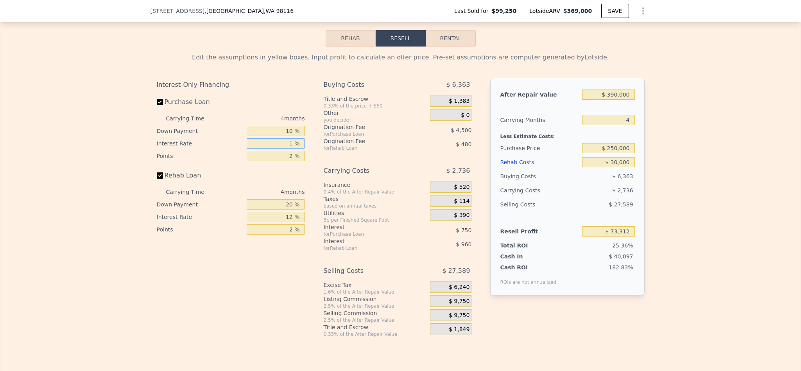
type input "10 %"
type input "$ 66,564"
type input "10.5 %"
type input "$ 66,188"
type input "10.5 %"
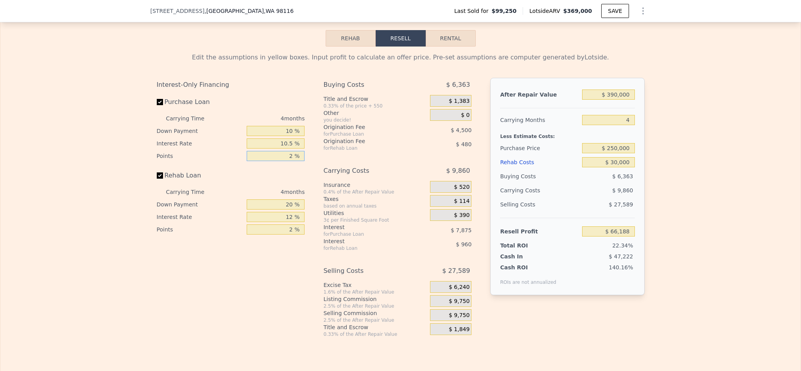
type input "1 %"
type input "$ 68,438"
type input "1.5 %"
type input "$ 67,313"
type input "1.5 %"
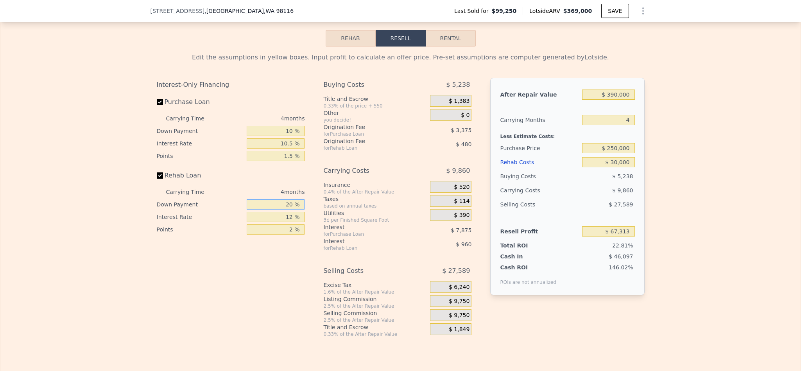
type input "1 %"
type input "$ 66,971"
type input "10 %"
type input "$ 67,133"
type input "1 %"
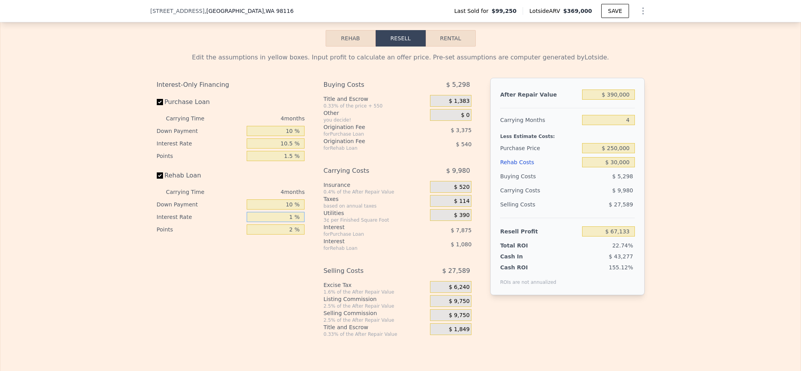
type input "$ 68,121"
type input "10 %"
type input "$ 67,313"
type input "10.5 %"
type input "$ 67,269"
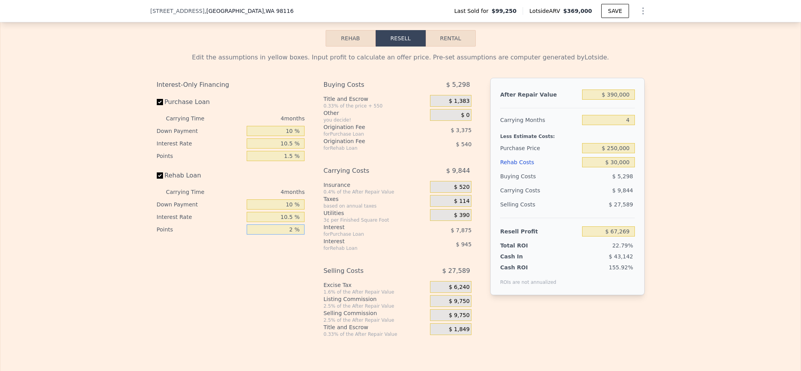
type input "1 %"
type input "$ 67,539"
type input "1.5 %"
type input "$ 67,404"
type input "1.5 %"
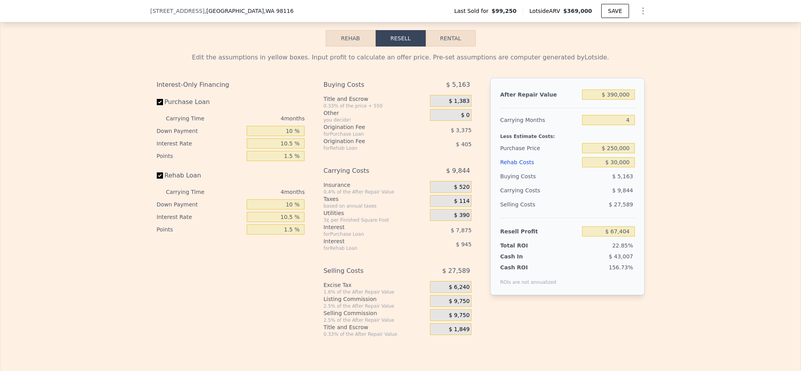
click at [456, 305] on span "$ 9,750" at bounding box center [459, 301] width 21 height 7
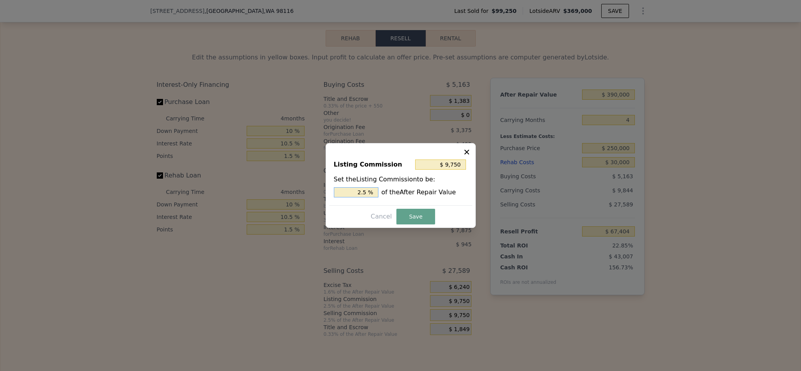
drag, startPoint x: 345, startPoint y: 197, endPoint x: 325, endPoint y: 204, distance: 21.1
click at [328, 200] on div "Listing Commission $ 9,750 Set the Listing Commission to be: 2.5 % of the After…" at bounding box center [401, 185] width 150 height 85
type input "1.5 %"
type input "$ 5,850"
type input "1.5 %"
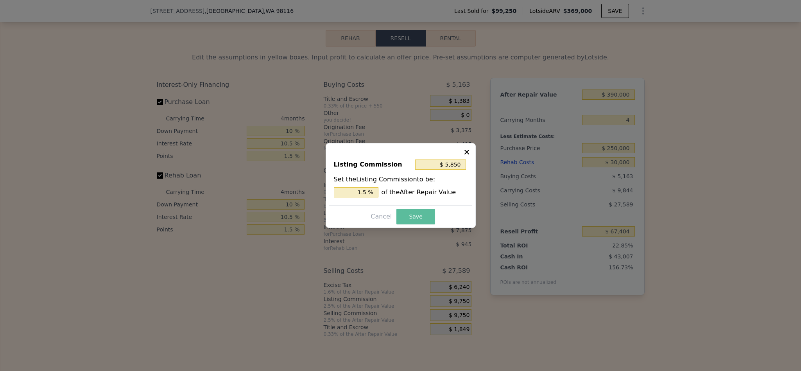
click at [413, 213] on button "Save" at bounding box center [415, 217] width 38 height 16
type input "$ 71,304"
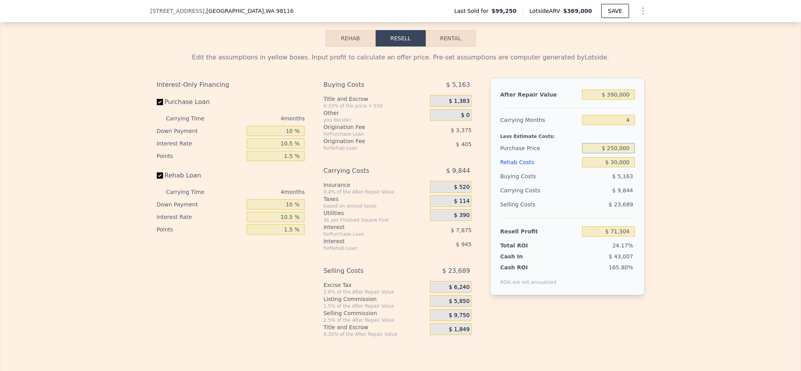
click at [611, 153] on input "$ 250,000" at bounding box center [608, 148] width 52 height 10
type input "$ 270,000"
type input "$ 50,340"
click at [696, 227] on div "Edit the assumptions in yellow boxes. Input profit to calculate an offer price.…" at bounding box center [400, 192] width 800 height 291
type input "$ 369,000"
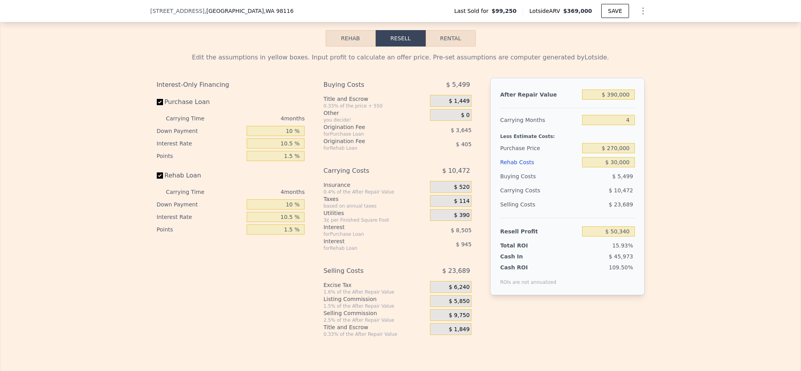
type input "$ 0"
type input "$ 236,976"
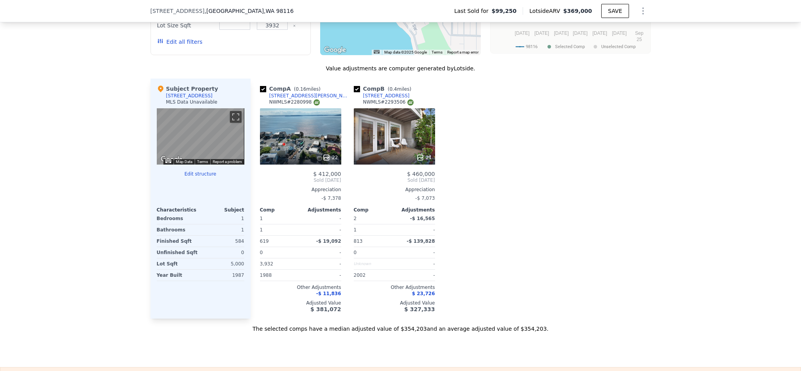
scroll to position [760, 0]
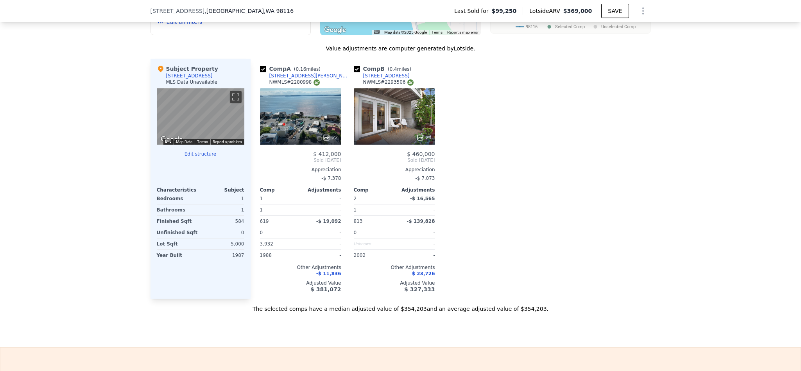
drag, startPoint x: 32, startPoint y: 233, endPoint x: 111, endPoint y: 283, distance: 93.4
click at [33, 233] on div "We found 2 sales that match your search Filters Map Prices Modify Comp Filters …" at bounding box center [400, 97] width 801 height 429
